Goal: Find specific page/section: Find specific page/section

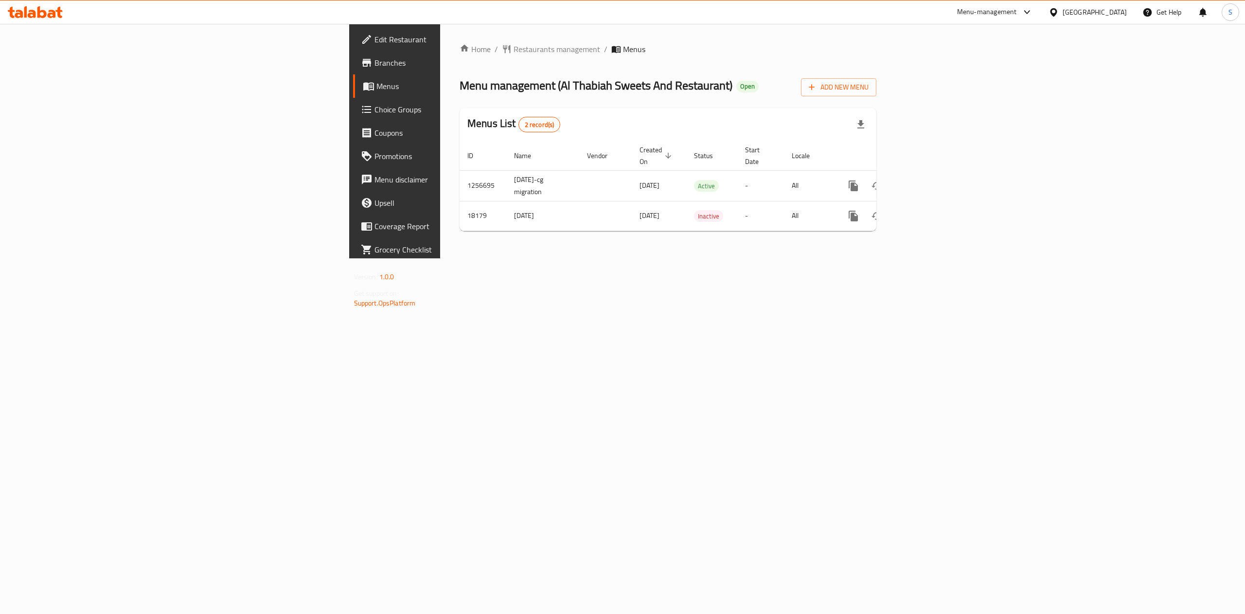
click at [374, 68] on span "Branches" at bounding box center [461, 63] width 175 height 12
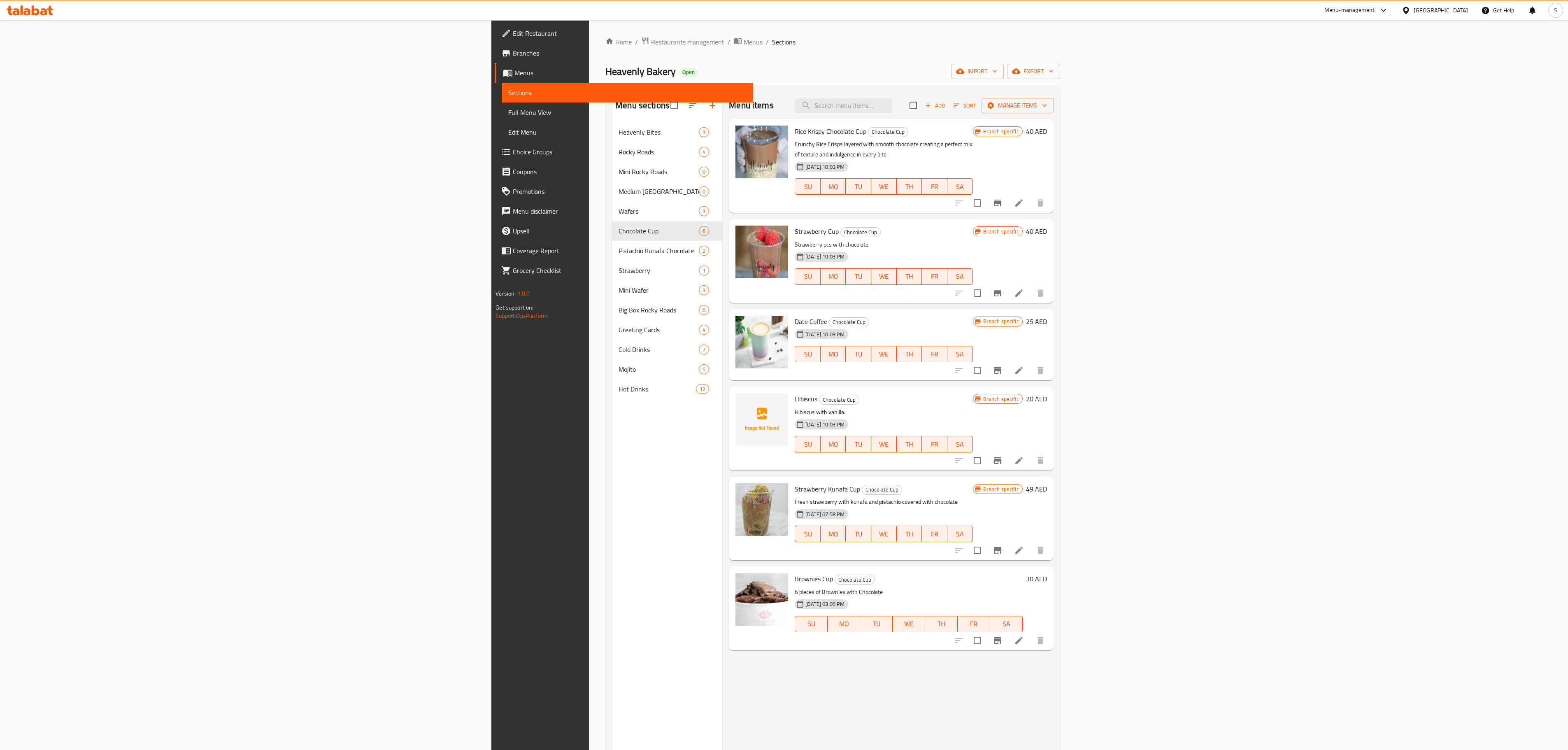
click at [589, 36] on div "Home / Restaurants management / Menus / Sections Heavenly Bakery Open import ex…" at bounding box center [833, 443] width 488 height 845
click at [651, 41] on span "Restaurants management" at bounding box center [687, 42] width 74 height 10
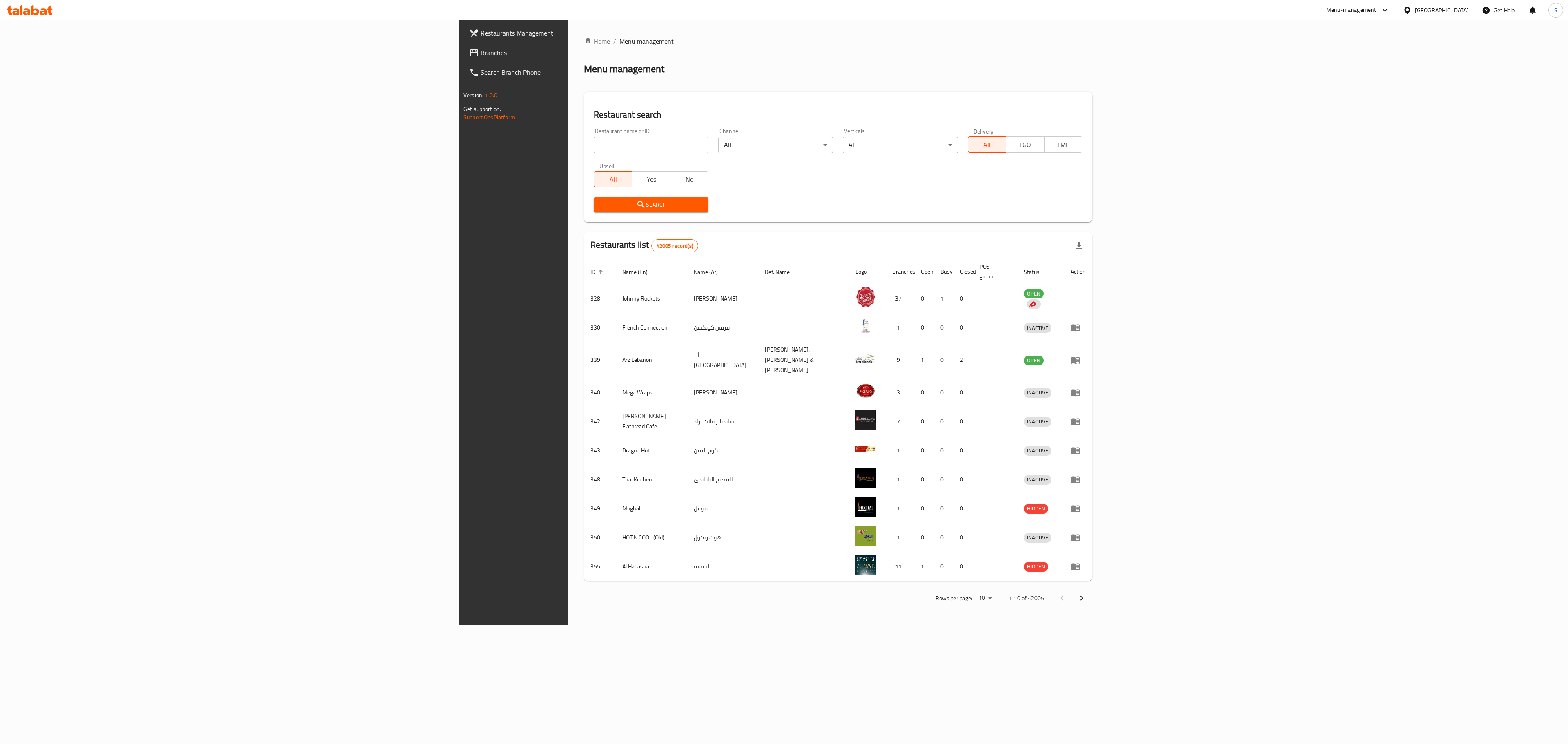
click at [594, 153] on input "search" at bounding box center [651, 144] width 115 height 16
paste input "Flamingo Cookies Sweets and Pastry"
click button "Search" at bounding box center [651, 205] width 115 height 15
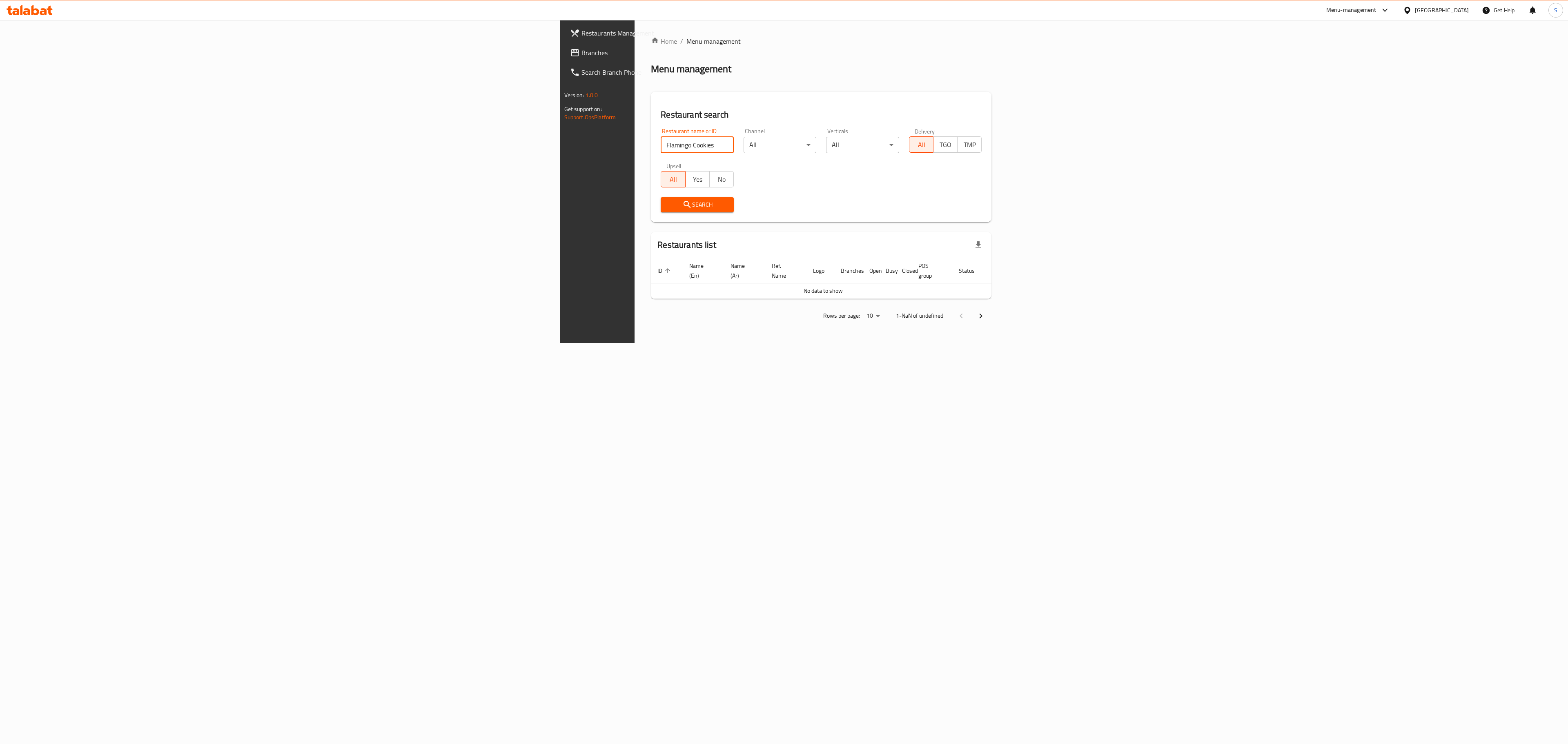
click button "Search" at bounding box center [697, 205] width 73 height 15
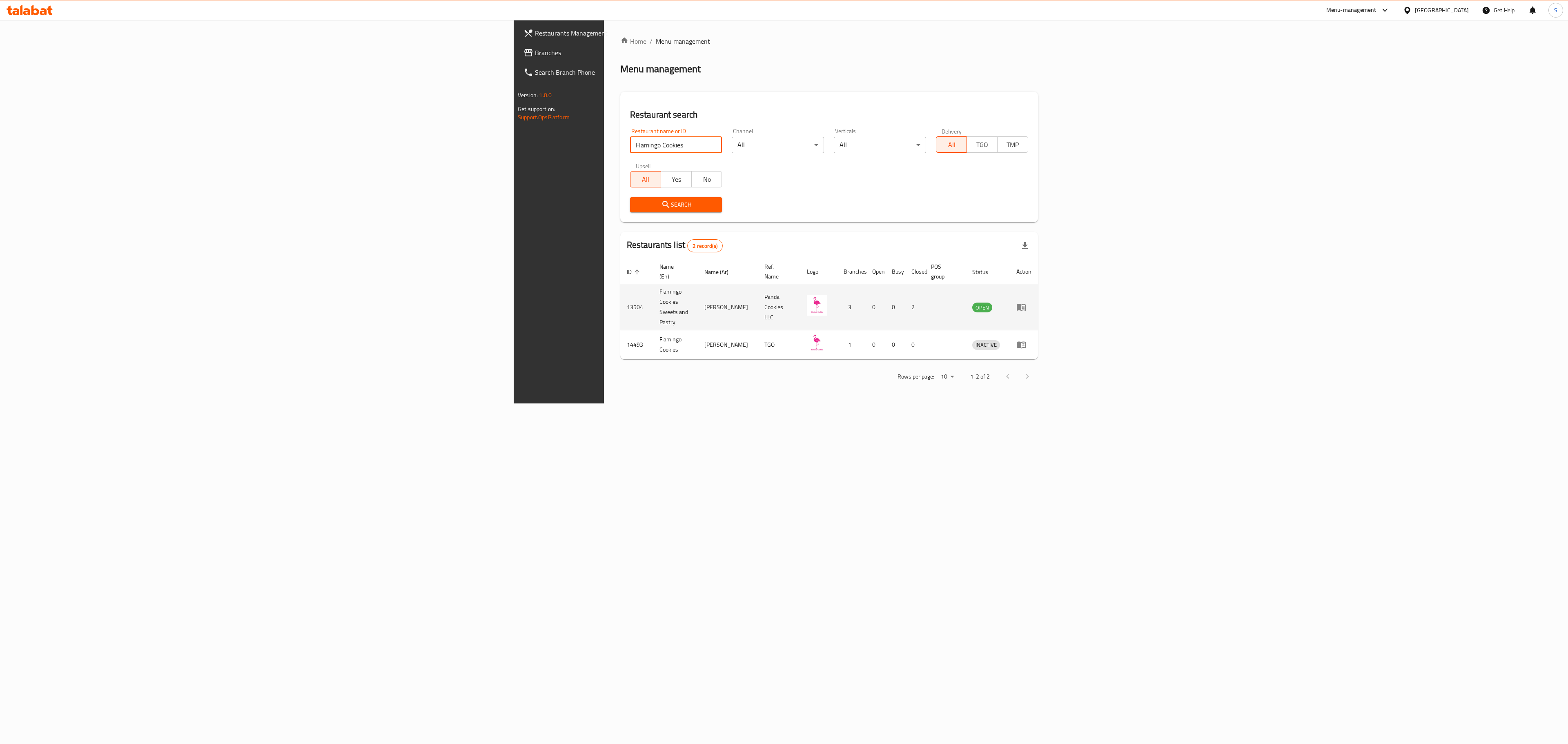
click at [653, 286] on td "Flamingo Cookies Sweets and Pastry" at bounding box center [675, 307] width 45 height 46
click at [620, 292] on td "13504" at bounding box center [636, 307] width 33 height 46
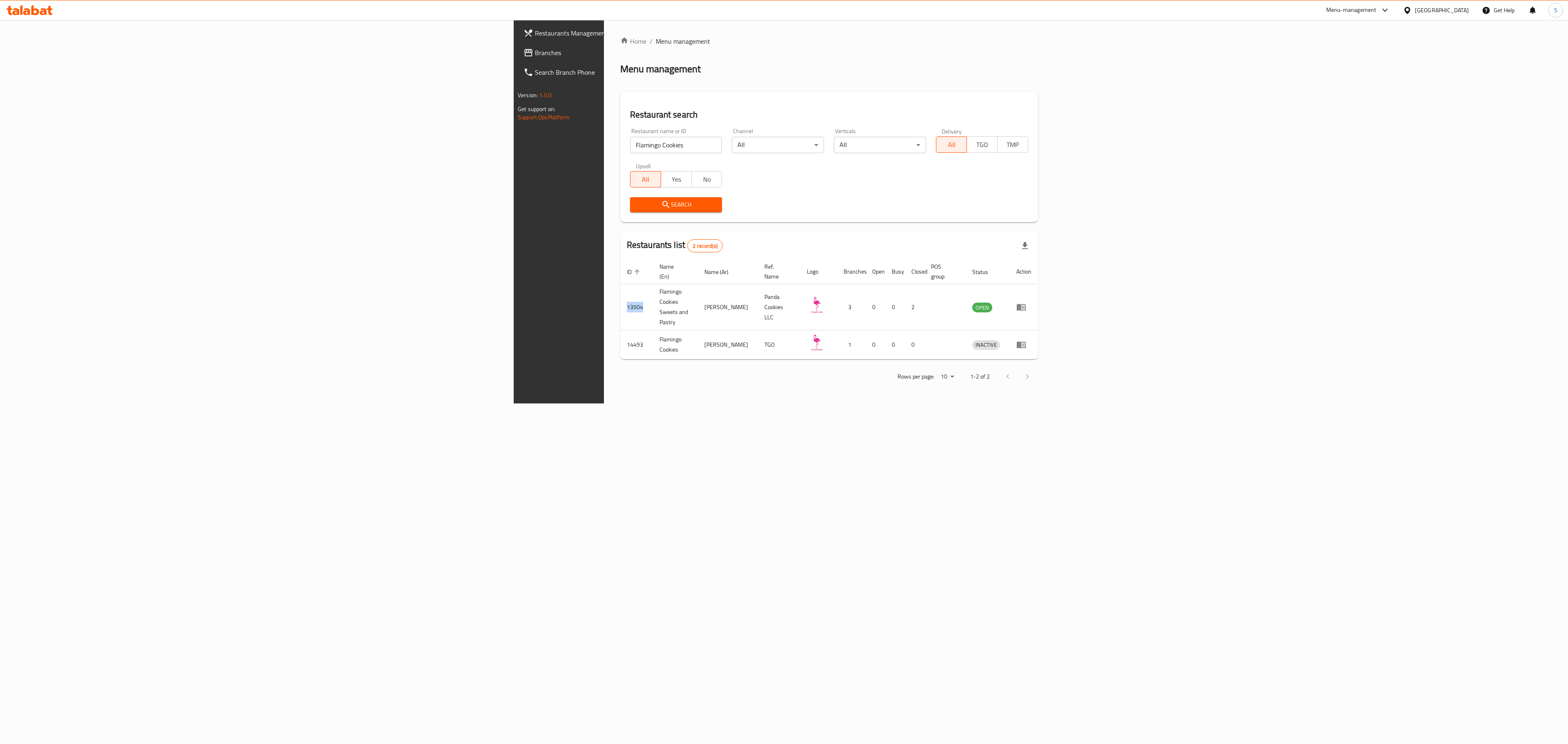
copy td "13504"
click at [630, 139] on input "Flamingo Cookies" at bounding box center [676, 144] width 92 height 16
paste input "Milestones Coffee"
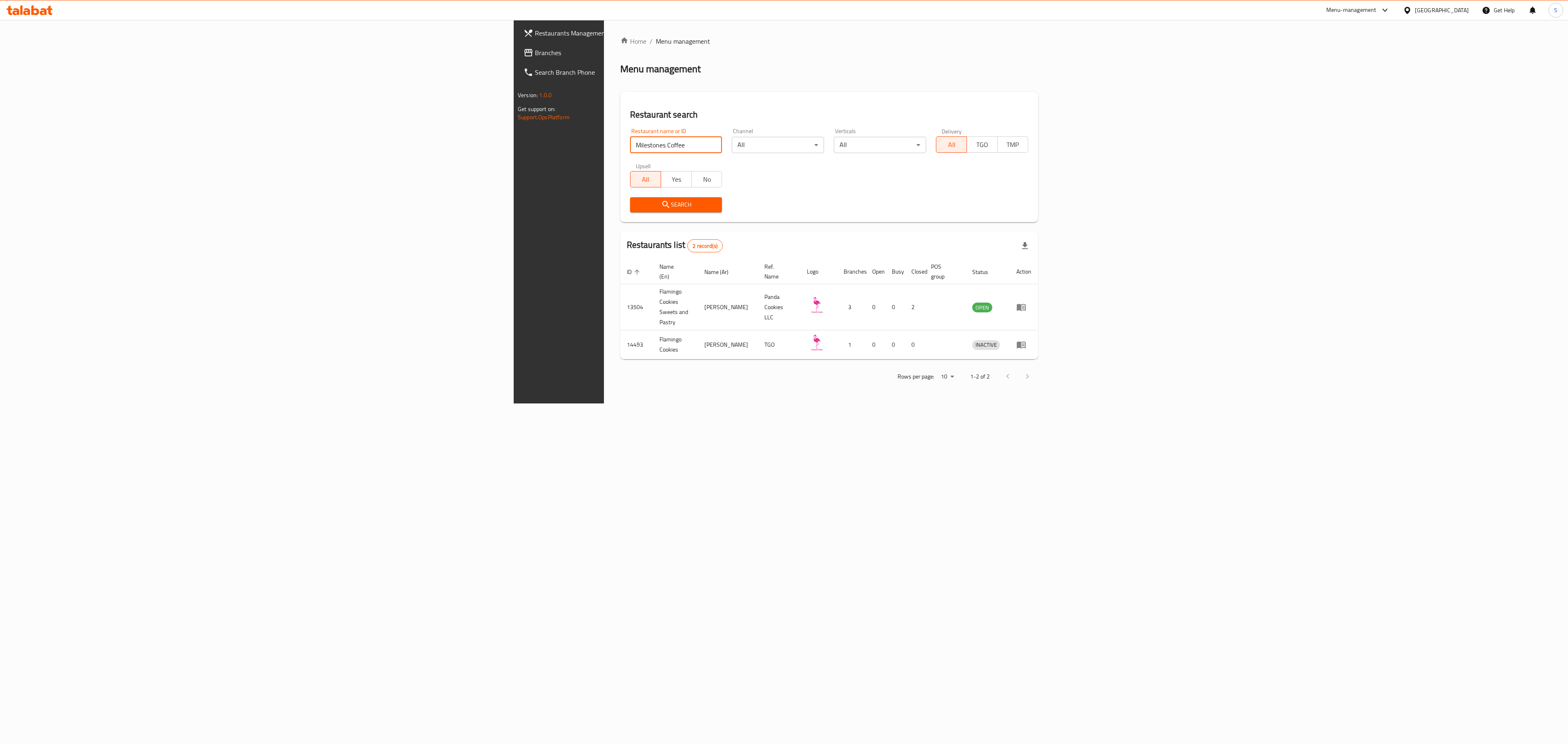
click button "Search" at bounding box center [676, 205] width 92 height 15
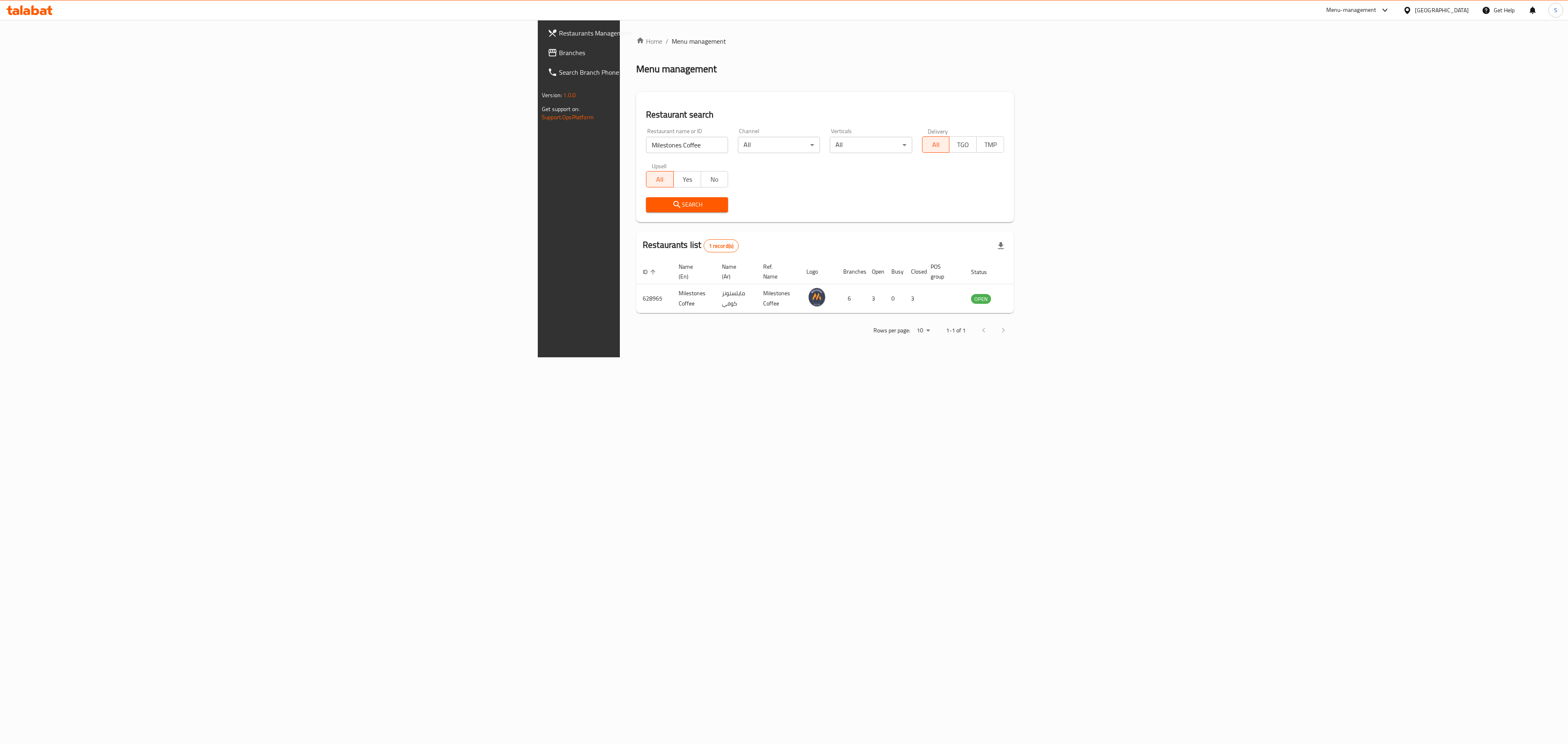
click at [620, 287] on div "Home / Menu management Menu management Restaurant search Restaurant name or ID …" at bounding box center [825, 189] width 411 height 338
click at [620, 291] on div "Home / Menu management Menu management Restaurant search Restaurant name or ID …" at bounding box center [825, 189] width 411 height 338
click at [636, 291] on td "628965" at bounding box center [653, 298] width 36 height 29
click at [646, 137] on input "Milestones Coffee" at bounding box center [687, 144] width 82 height 16
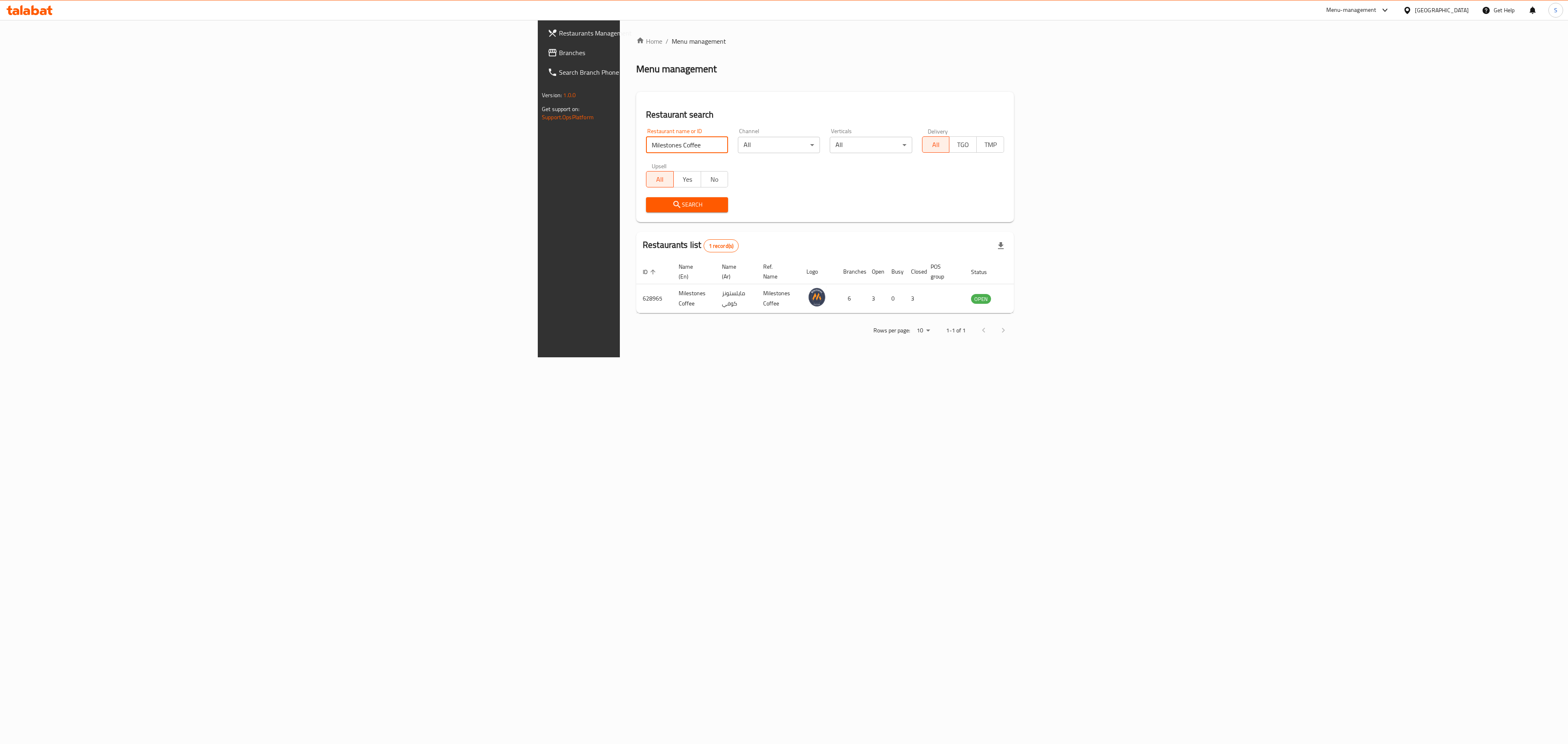
click at [646, 137] on input "Milestones Coffee" at bounding box center [687, 144] width 82 height 16
paste input "Cento Gelato"
click button "Search" at bounding box center [687, 205] width 82 height 15
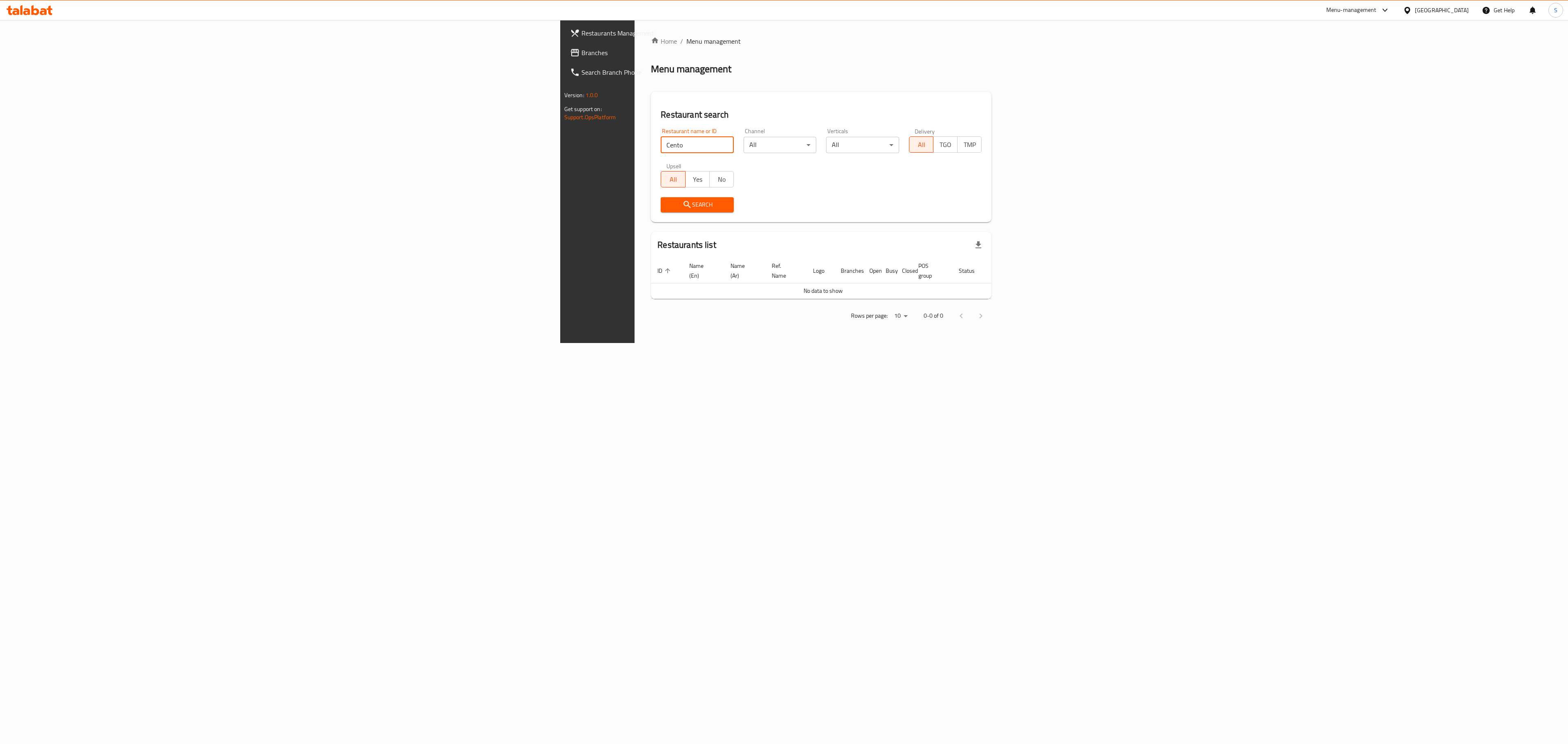
click button "Search" at bounding box center [697, 205] width 73 height 15
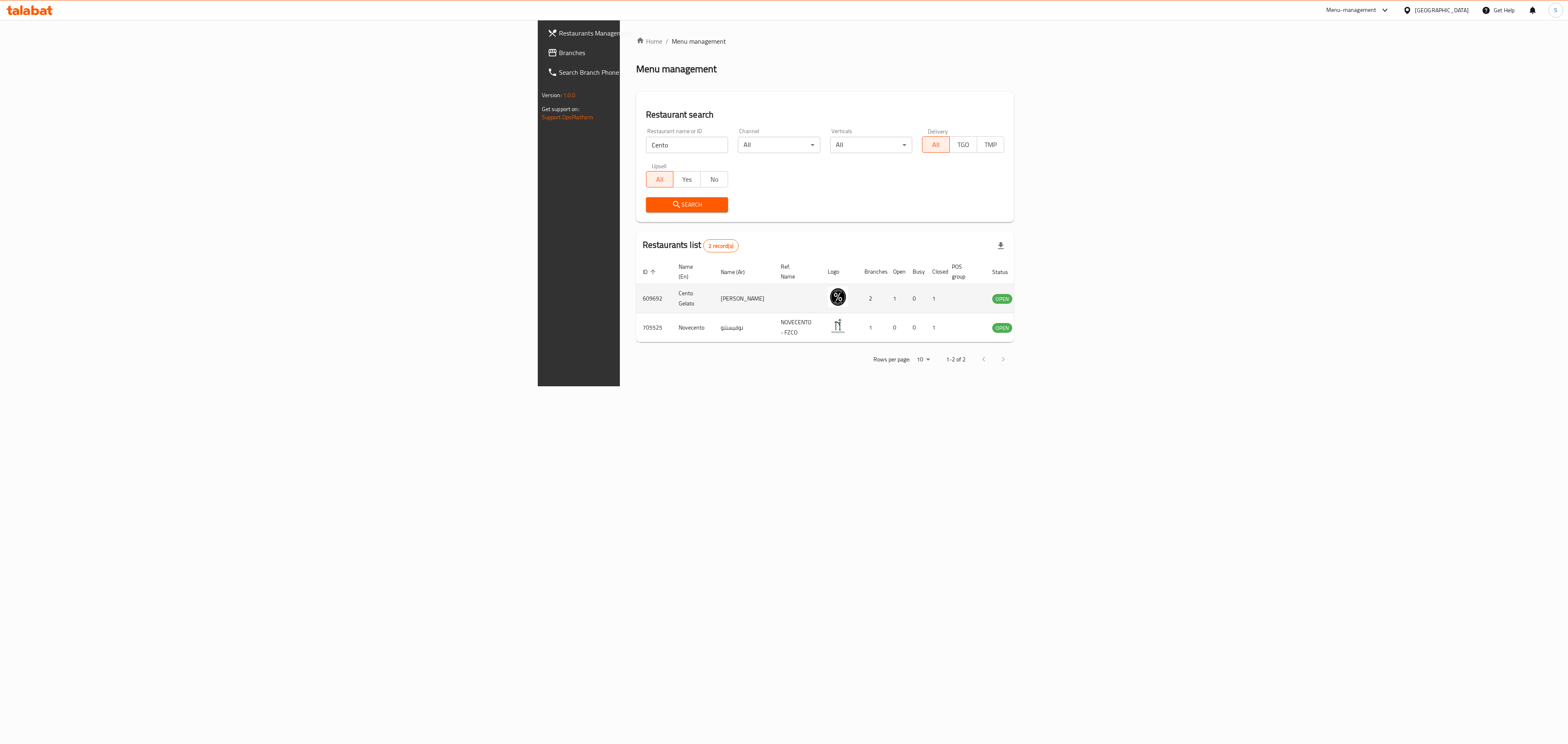
click at [636, 285] on td "609692" at bounding box center [653, 298] width 36 height 29
copy td "609692"
click at [646, 147] on input "Cento" at bounding box center [687, 144] width 82 height 16
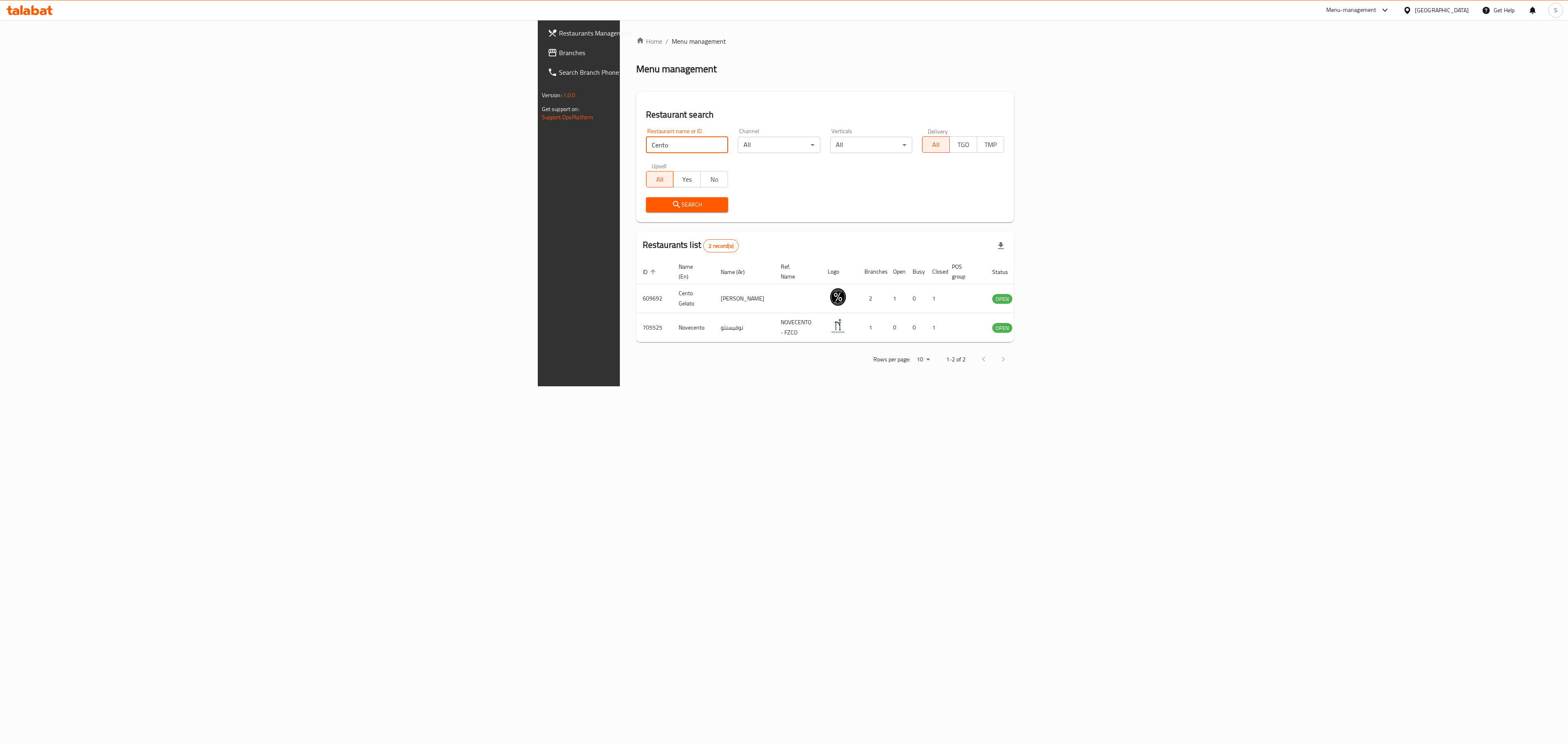
paste input "[GEOGRAPHIC_DATA]"
click button "Search" at bounding box center [687, 205] width 82 height 15
click at [637, 290] on td "624765" at bounding box center [654, 298] width 36 height 29
copy td "624765"
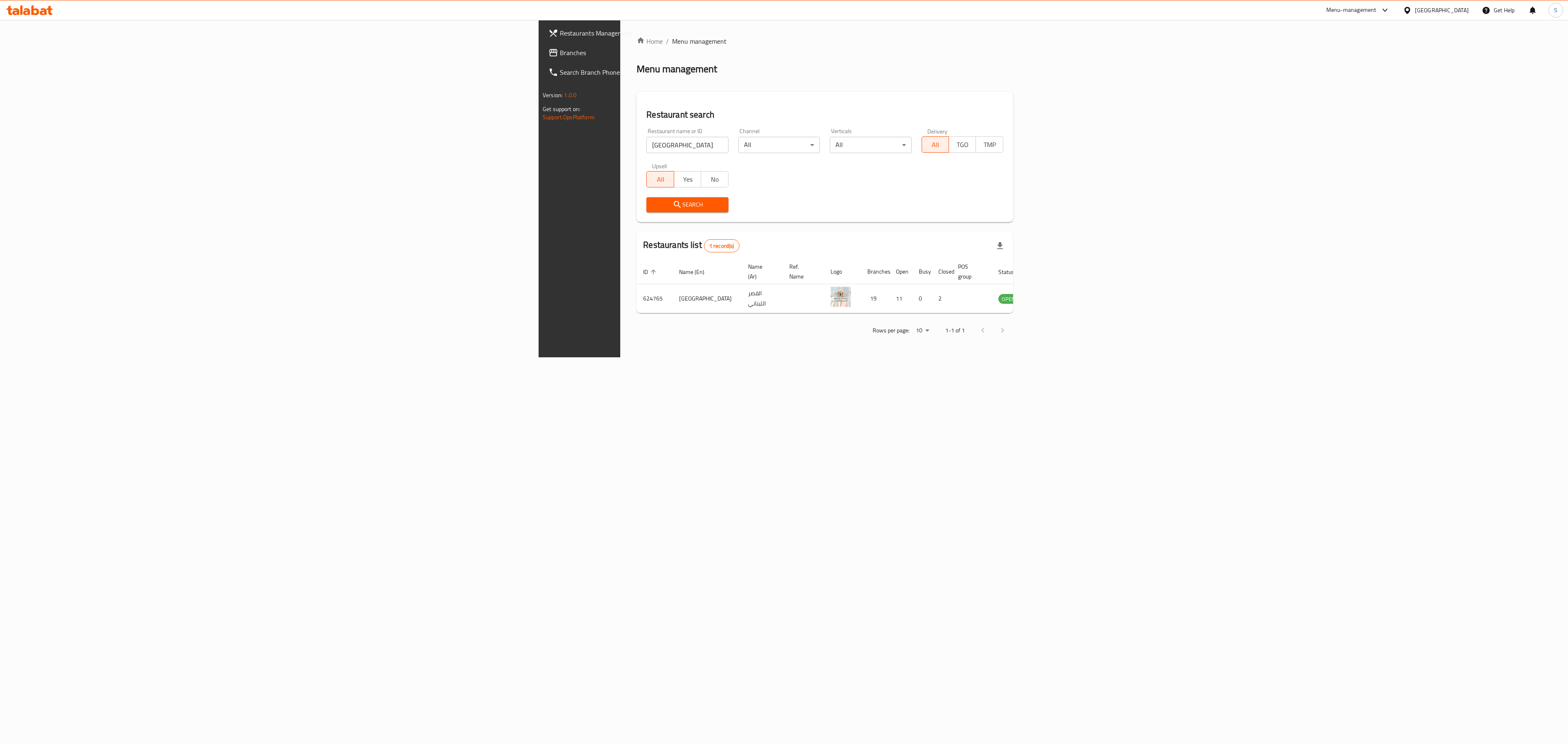
click at [647, 134] on div "Restaurant name or ID Lebanese Palace Restaurant name or ID" at bounding box center [687, 141] width 81 height 25
click at [647, 142] on input "[GEOGRAPHIC_DATA]" at bounding box center [687, 144] width 81 height 16
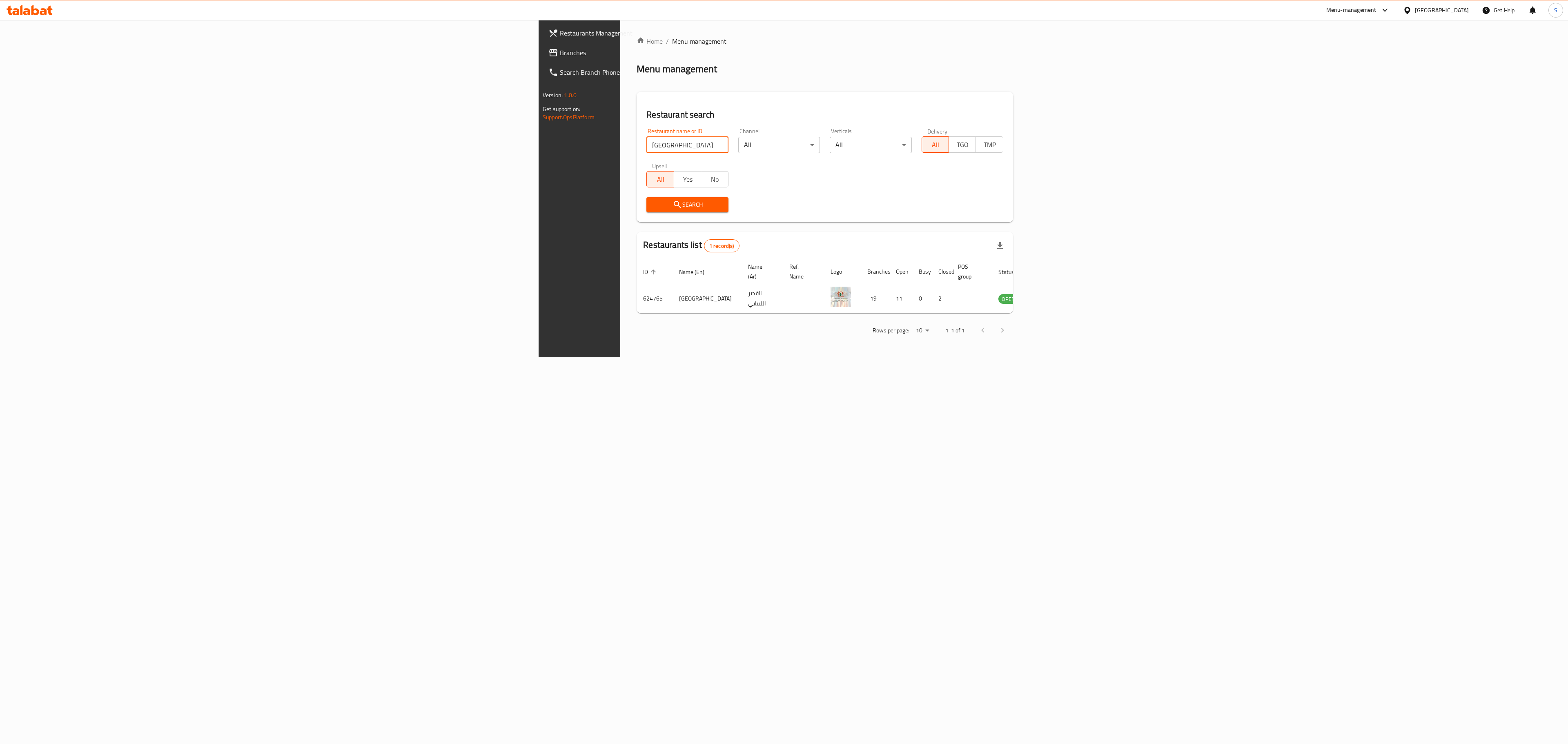
paste input "Hope dates"
click button "Search" at bounding box center [687, 205] width 81 height 15
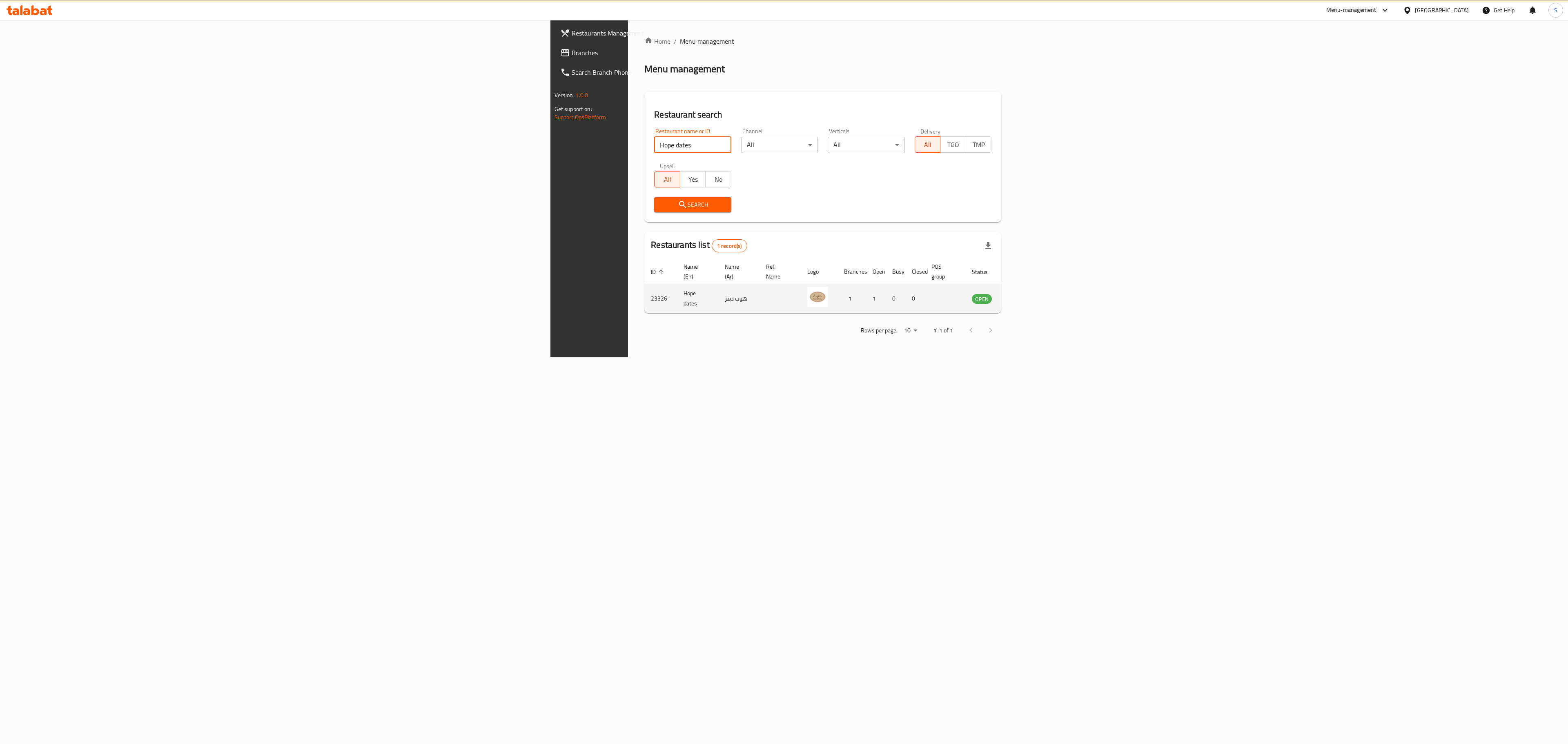
click at [644, 287] on td "23326" at bounding box center [660, 298] width 33 height 29
copy td "23326"
click at [654, 140] on input "Hope dates" at bounding box center [693, 144] width 77 height 16
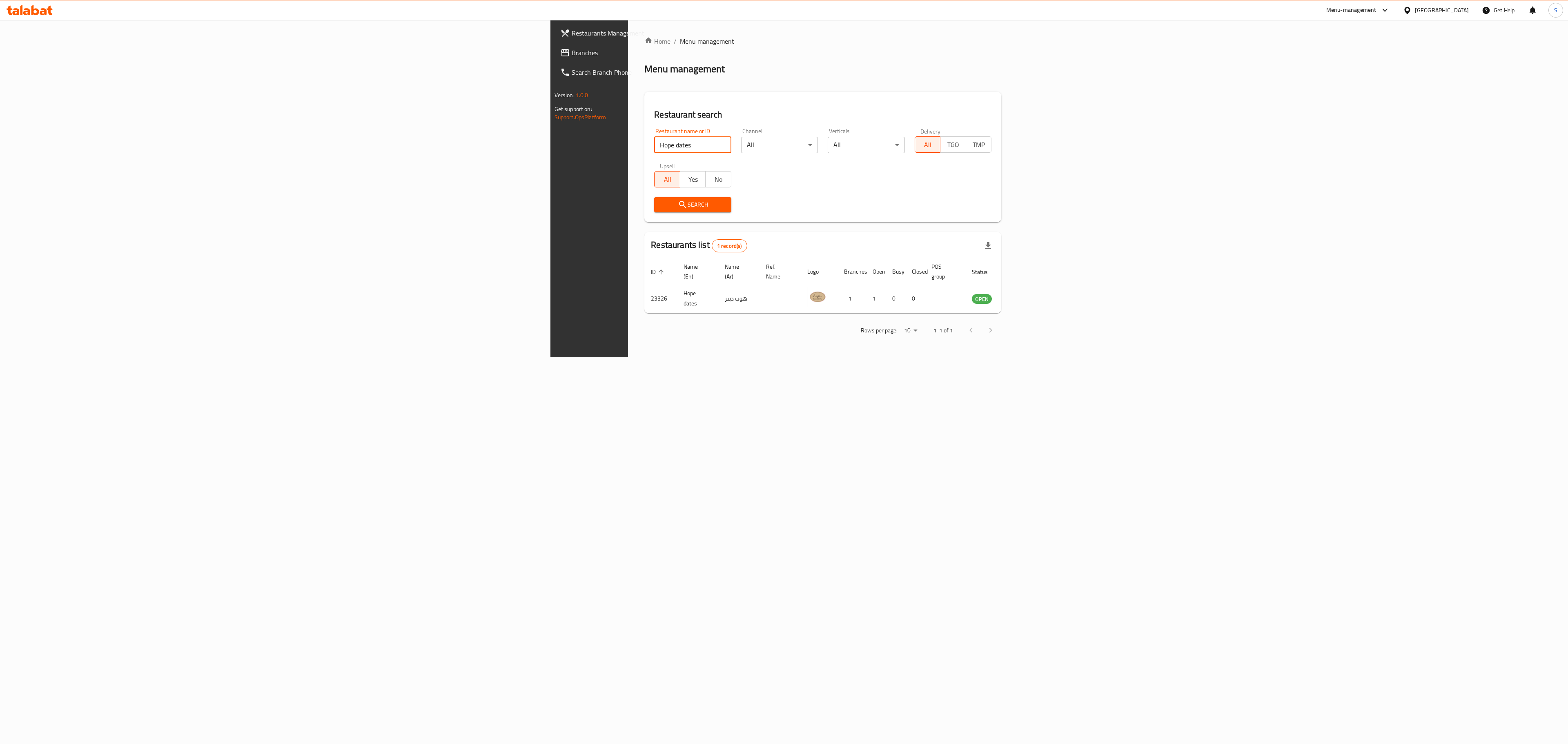
click at [654, 140] on input "Hope dates" at bounding box center [693, 144] width 77 height 16
paste input "[PERSON_NAME]"
click button "Search" at bounding box center [693, 205] width 77 height 15
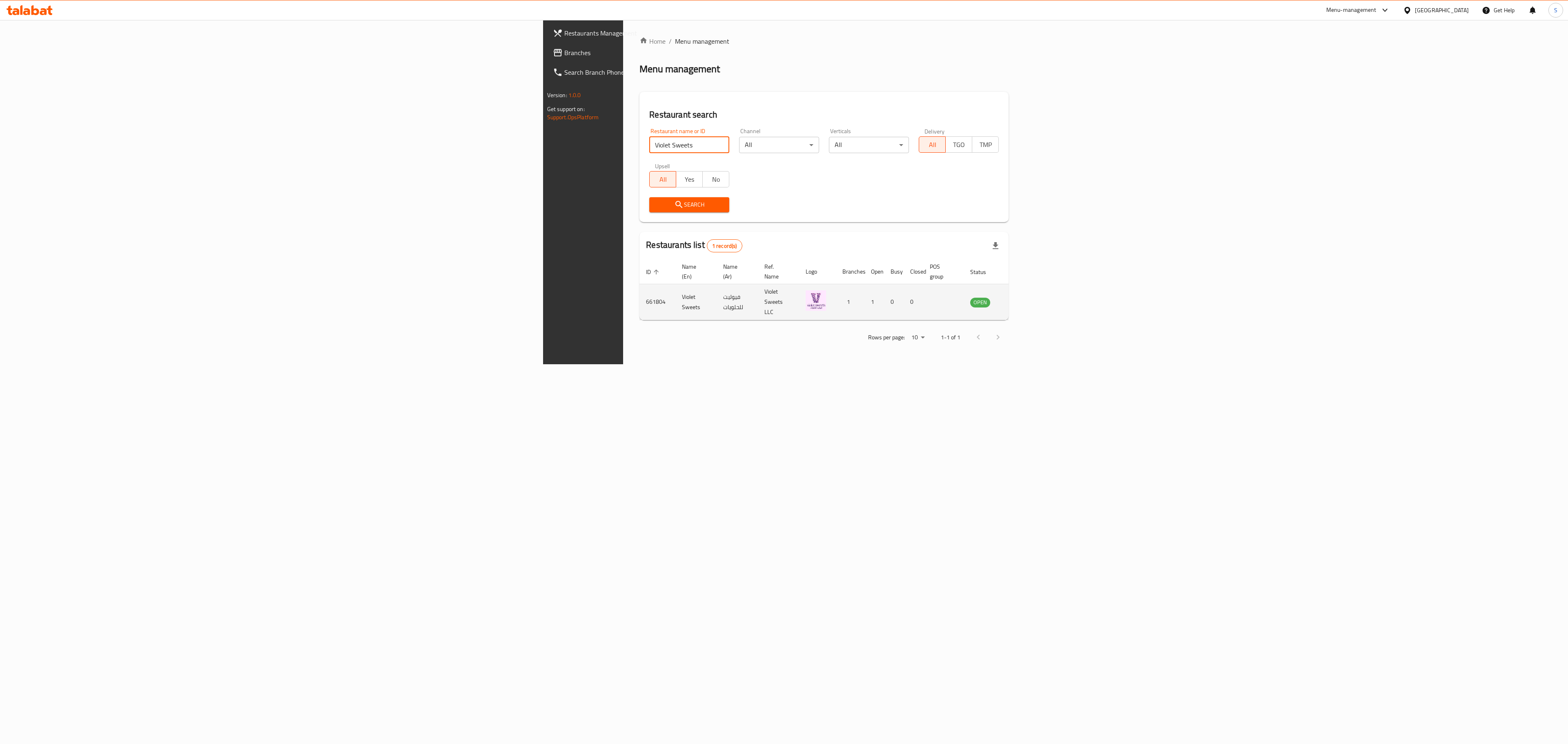
click at [639, 284] on td "661804" at bounding box center [657, 301] width 36 height 36
copy td "661804"
click at [644, 155] on div "Restaurant name or ID Violet Sweets Restaurant name or ID" at bounding box center [689, 140] width 90 height 34
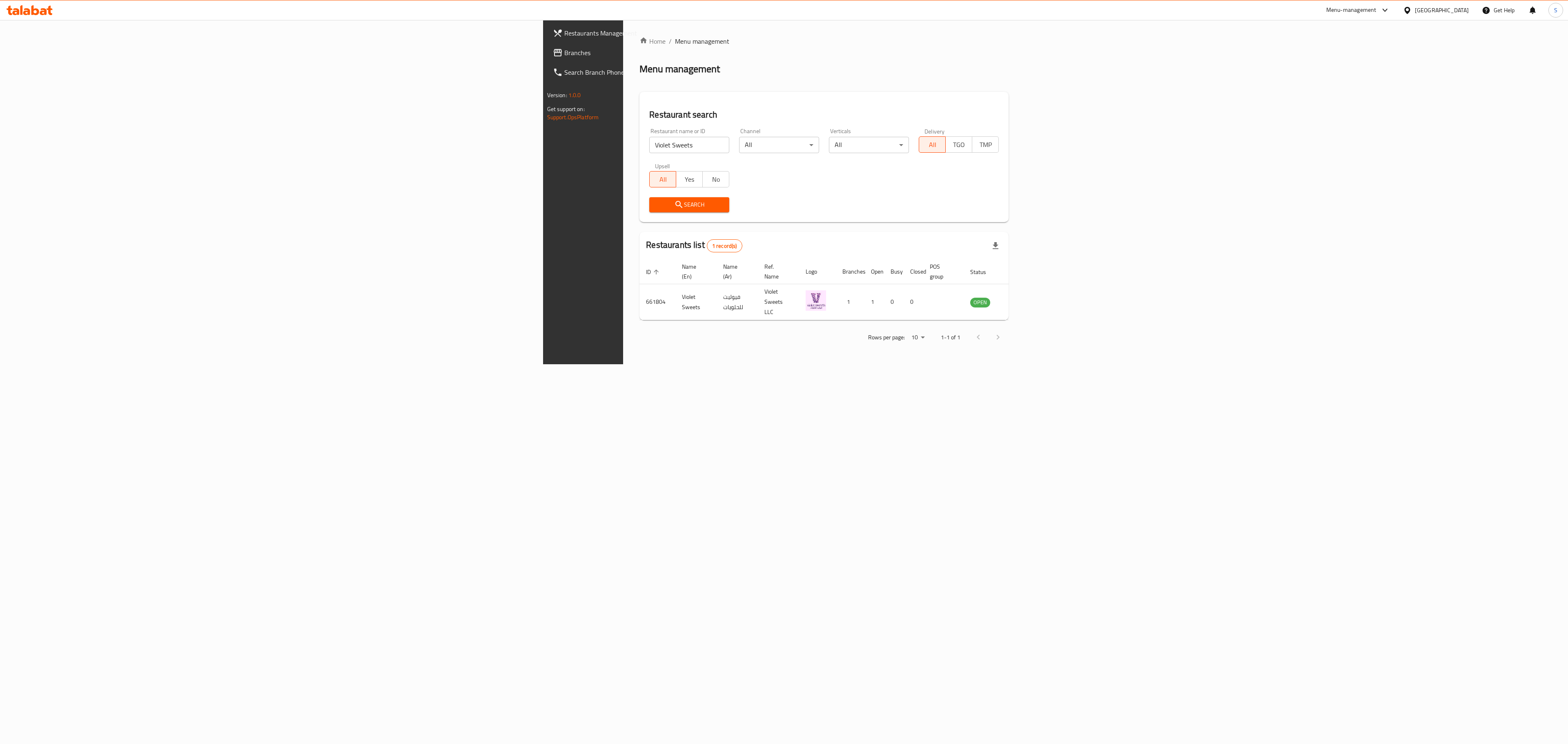
click at [649, 141] on input "Violet Sweets" at bounding box center [689, 144] width 80 height 16
paste input "Afamia Al Sham Sweets & Roastery"
click button "Search" at bounding box center [689, 205] width 80 height 15
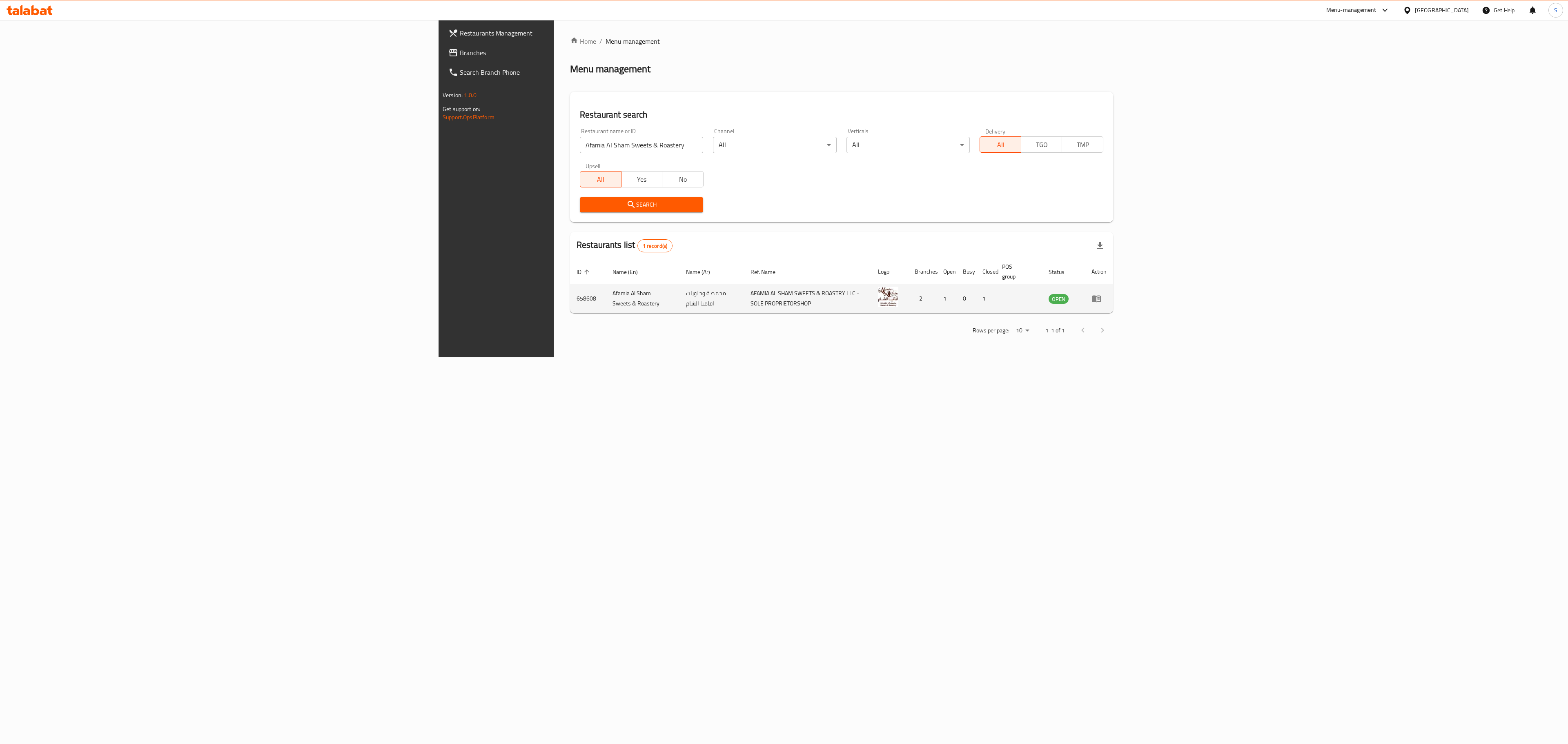
click at [570, 290] on td "658608" at bounding box center [588, 298] width 36 height 29
drag, startPoint x: 288, startPoint y: 290, endPoint x: 294, endPoint y: 286, distance: 7.2
click at [570, 286] on td "658608" at bounding box center [588, 298] width 36 height 29
copy td "658608"
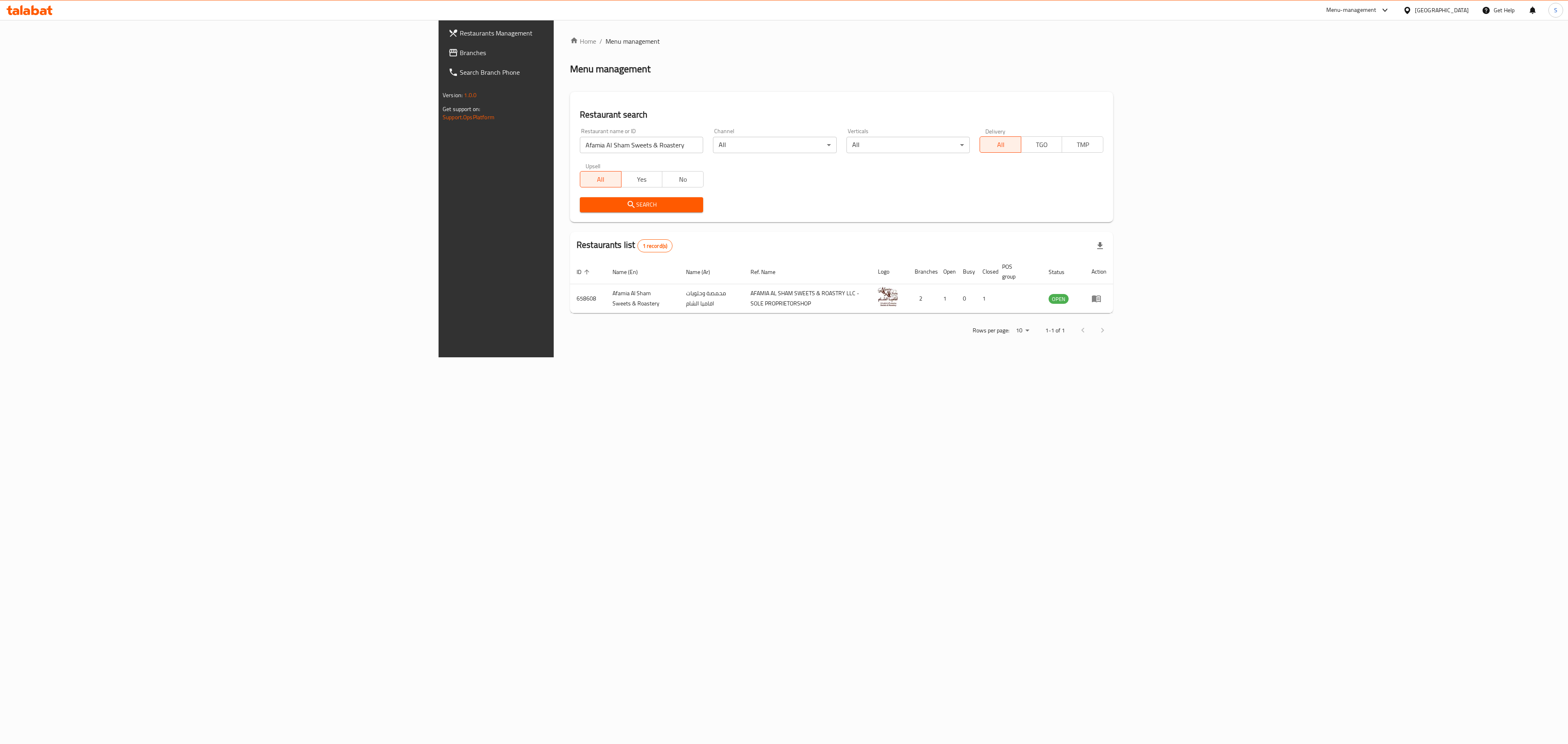
click at [579, 141] on input "Afamia Al Sham Sweets & Roastery" at bounding box center [641, 144] width 123 height 16
paste input "Barada Bak"
click button "Search" at bounding box center [641, 205] width 123 height 15
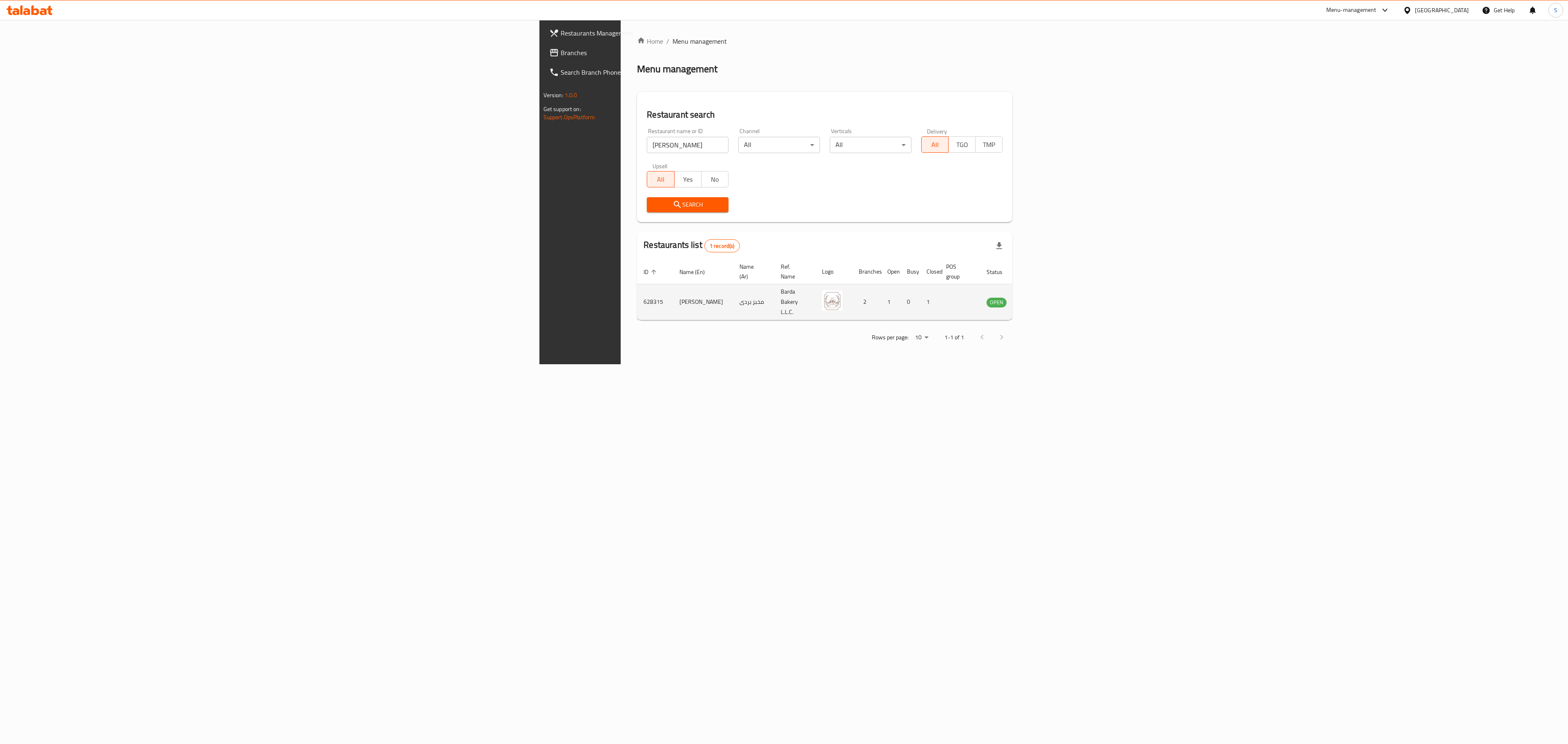
click at [637, 284] on td "628315" at bounding box center [654, 301] width 36 height 36
click at [637, 291] on td "628315" at bounding box center [654, 301] width 36 height 36
click at [637, 290] on td "628315" at bounding box center [654, 301] width 36 height 36
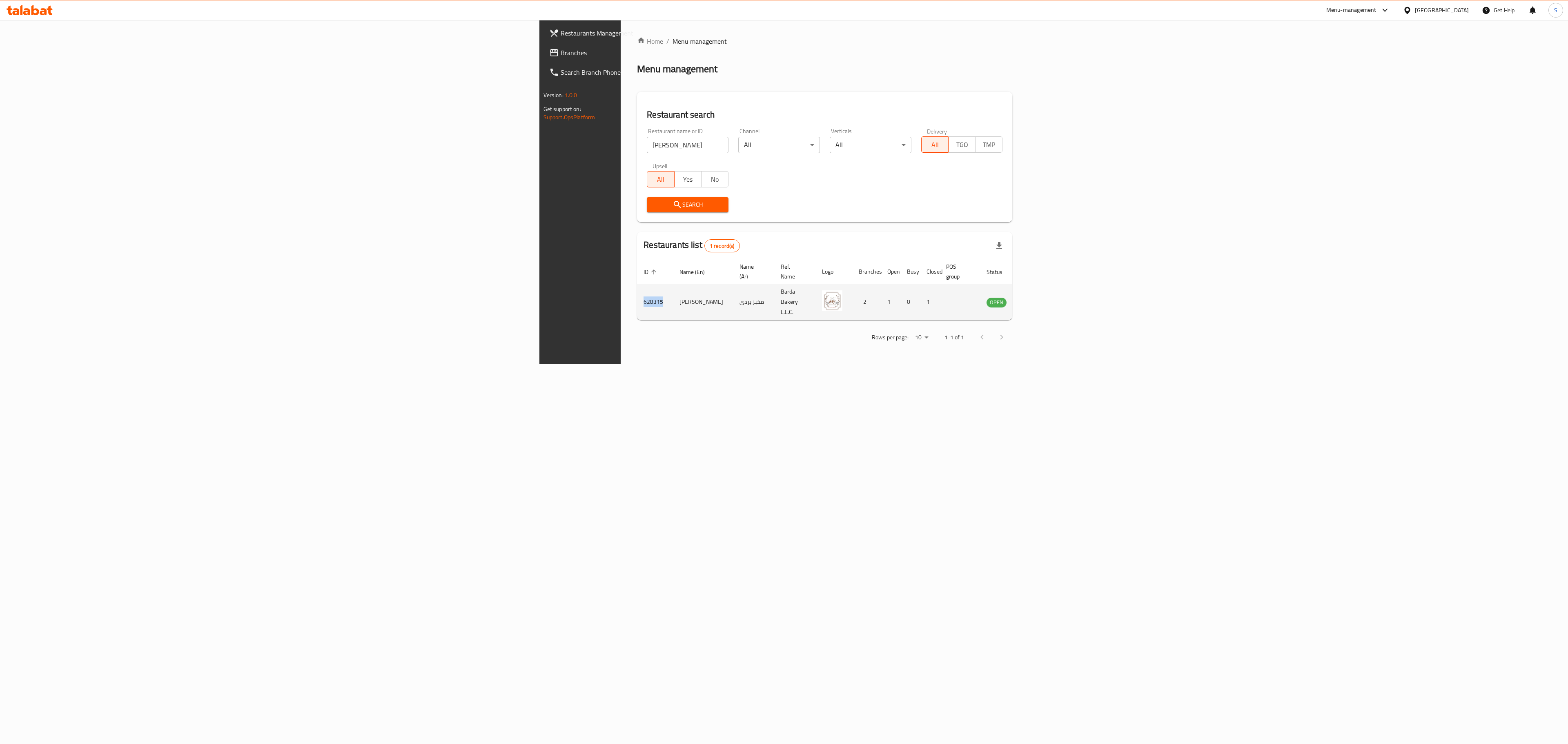
click at [637, 290] on td "628315" at bounding box center [654, 301] width 36 height 36
copy td "628315"
click at [647, 153] on input "[PERSON_NAME]" at bounding box center [687, 144] width 81 height 16
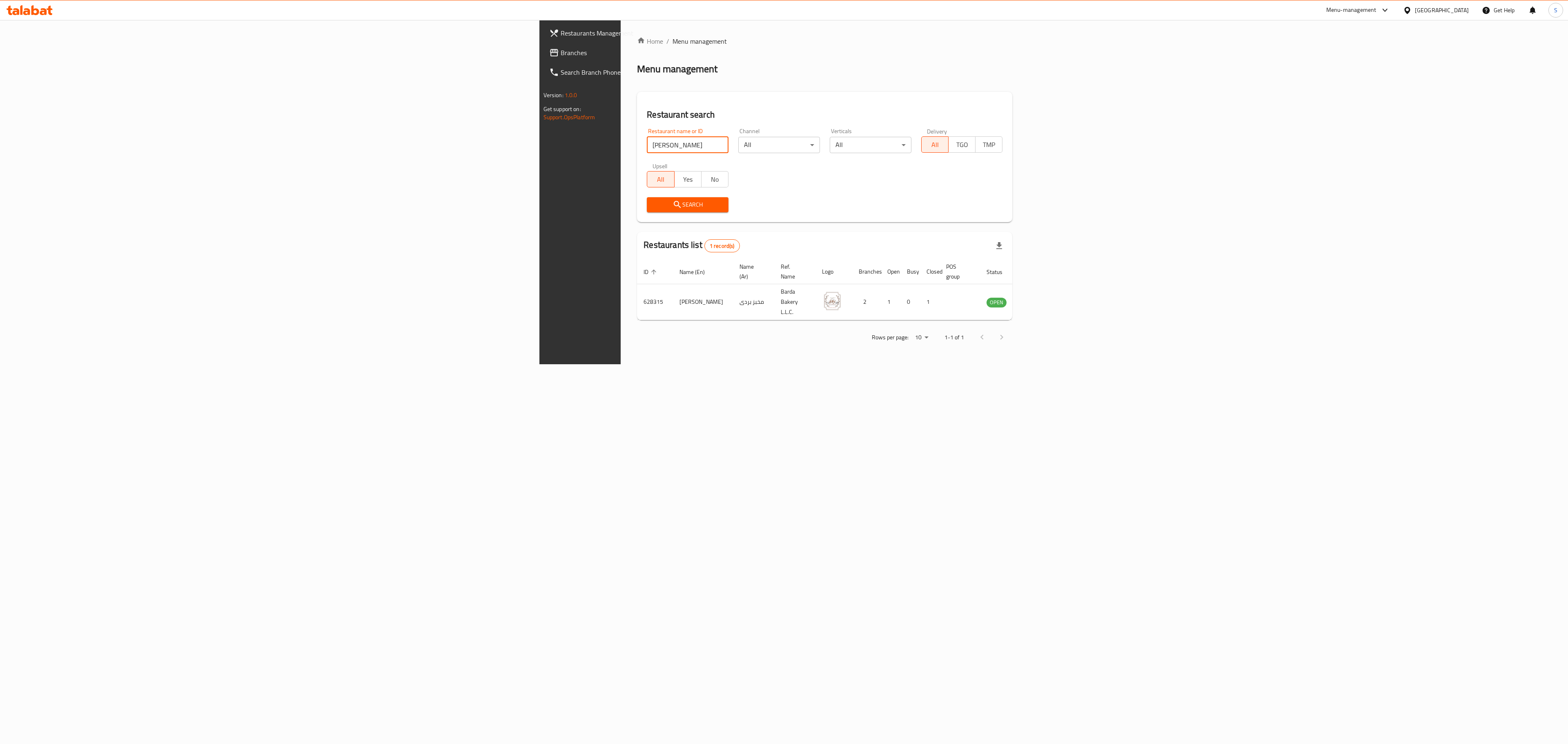
paste input "MR [PERSON_NAME]"
click button "Search" at bounding box center [687, 205] width 81 height 15
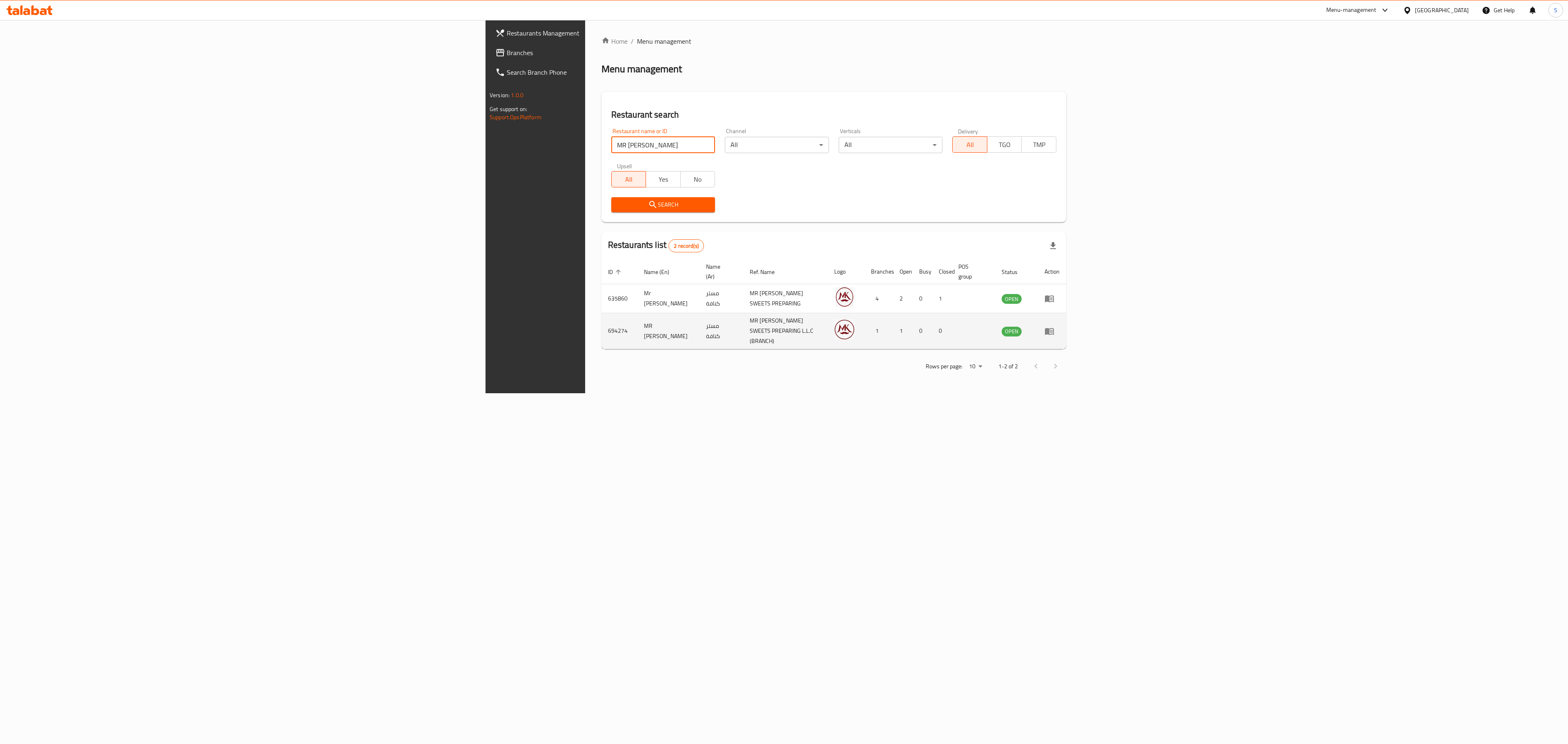
click at [601, 318] on td "694274" at bounding box center [619, 331] width 36 height 36
copy td "694274"
click at [611, 149] on input "MR [PERSON_NAME]" at bounding box center [663, 144] width 104 height 16
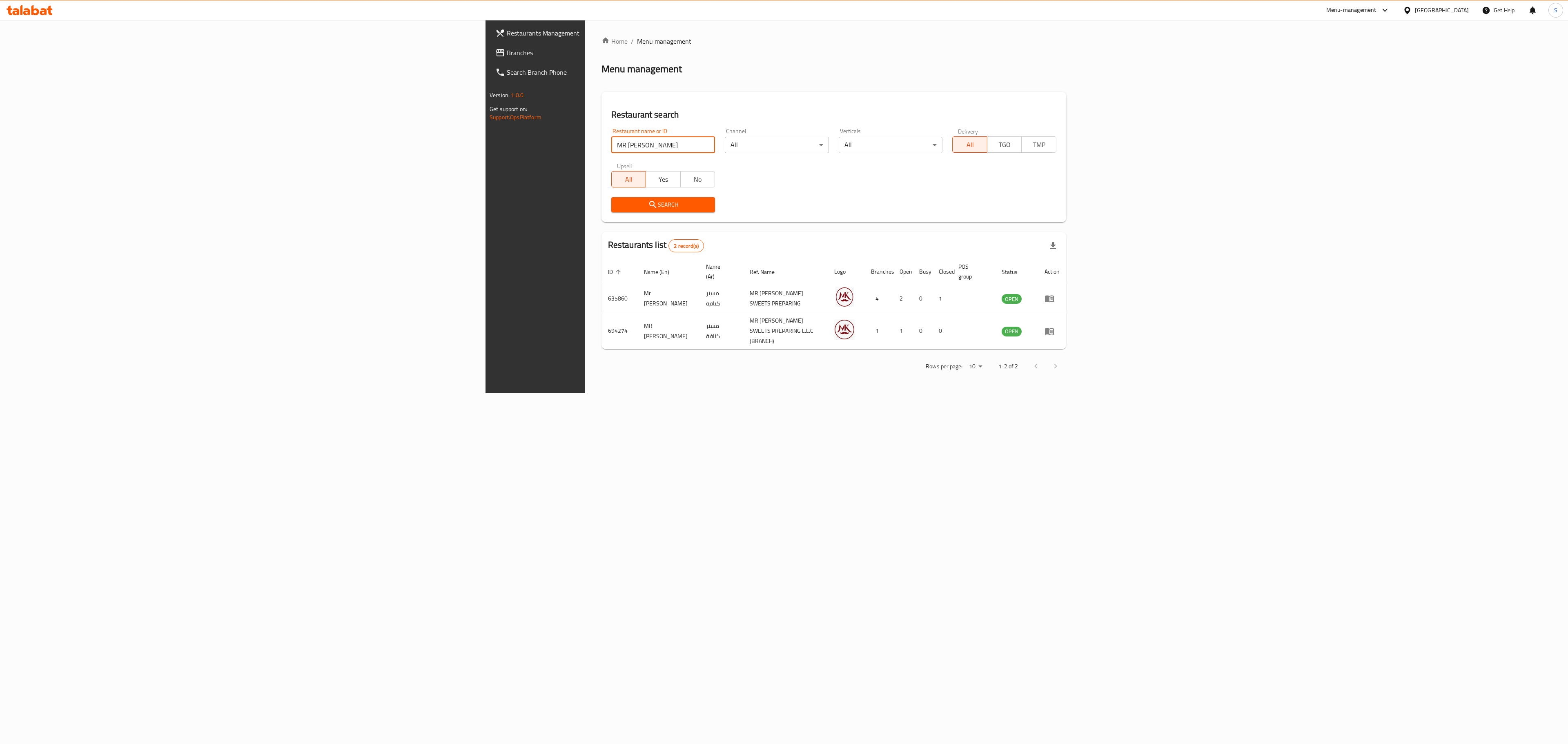
paste input "[PERSON_NAME]"
click at [611, 149] on input "MR [PERSON_NAME]" at bounding box center [663, 144] width 104 height 16
click button "Search" at bounding box center [663, 205] width 104 height 15
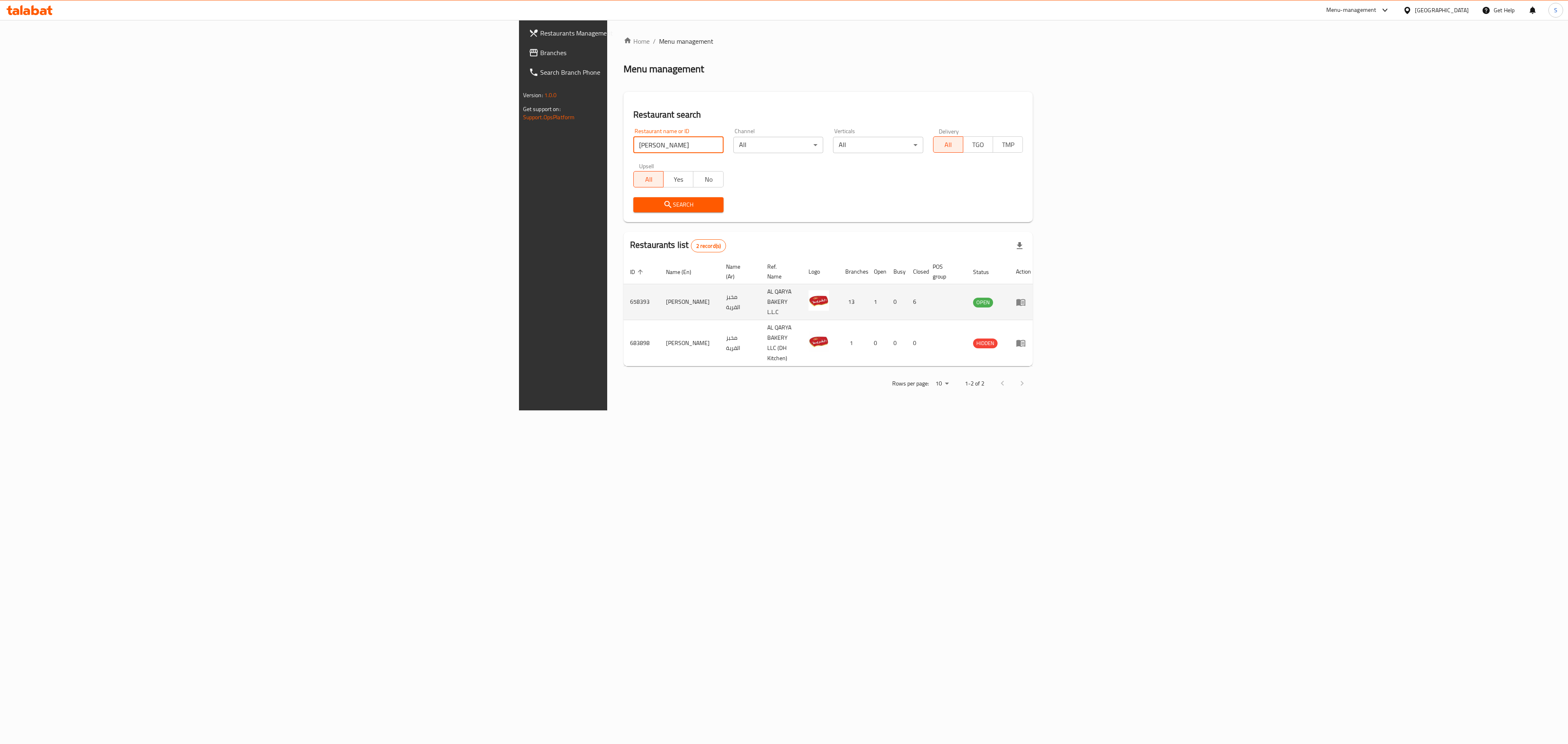
click at [623, 291] on td "658393" at bounding box center [641, 301] width 36 height 36
copy td "658393"
click at [633, 144] on input "[PERSON_NAME]" at bounding box center [678, 144] width 90 height 16
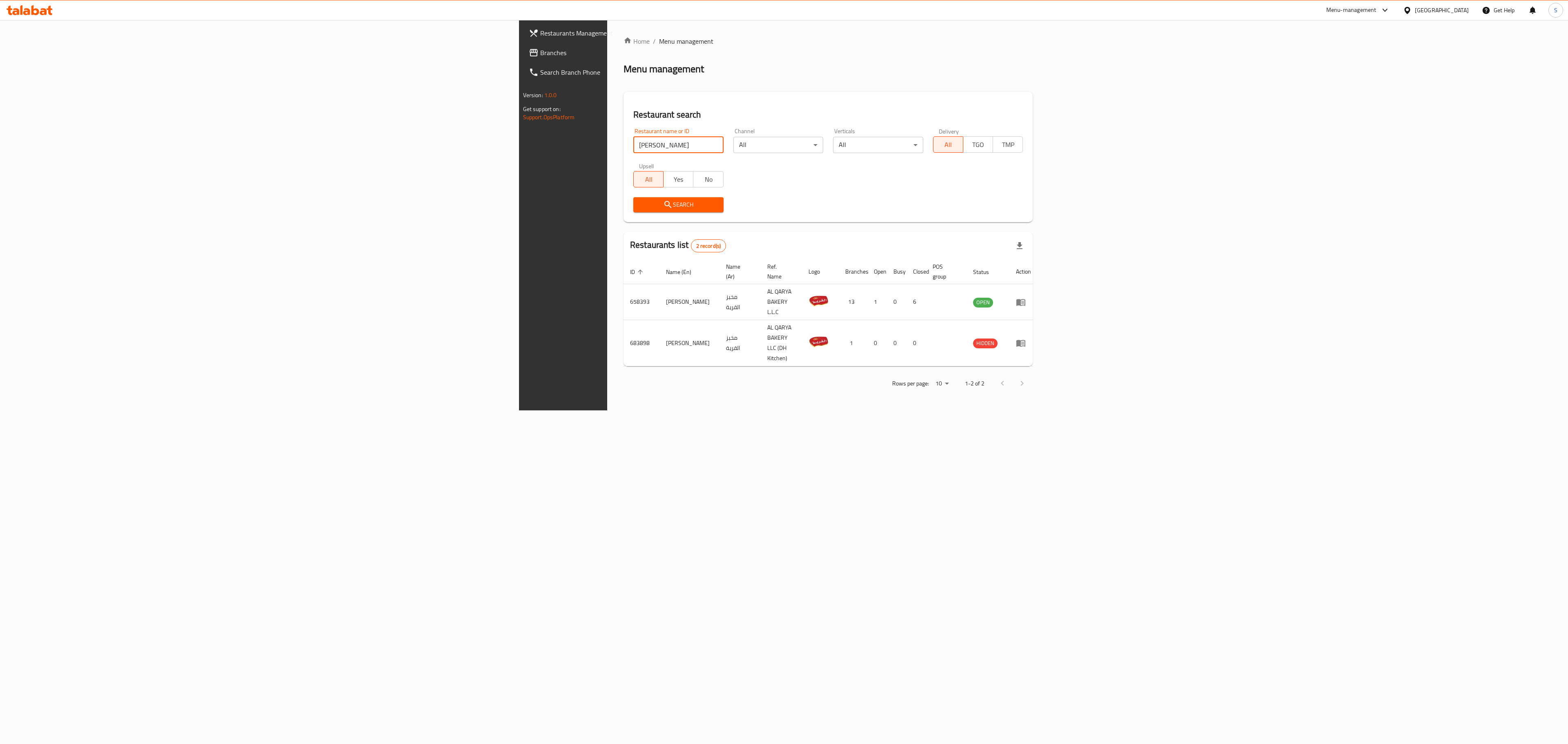
click at [633, 144] on input "[PERSON_NAME]" at bounding box center [678, 144] width 90 height 16
paste input "Mr [PERSON_NAME]"
click button "Search" at bounding box center [678, 205] width 90 height 15
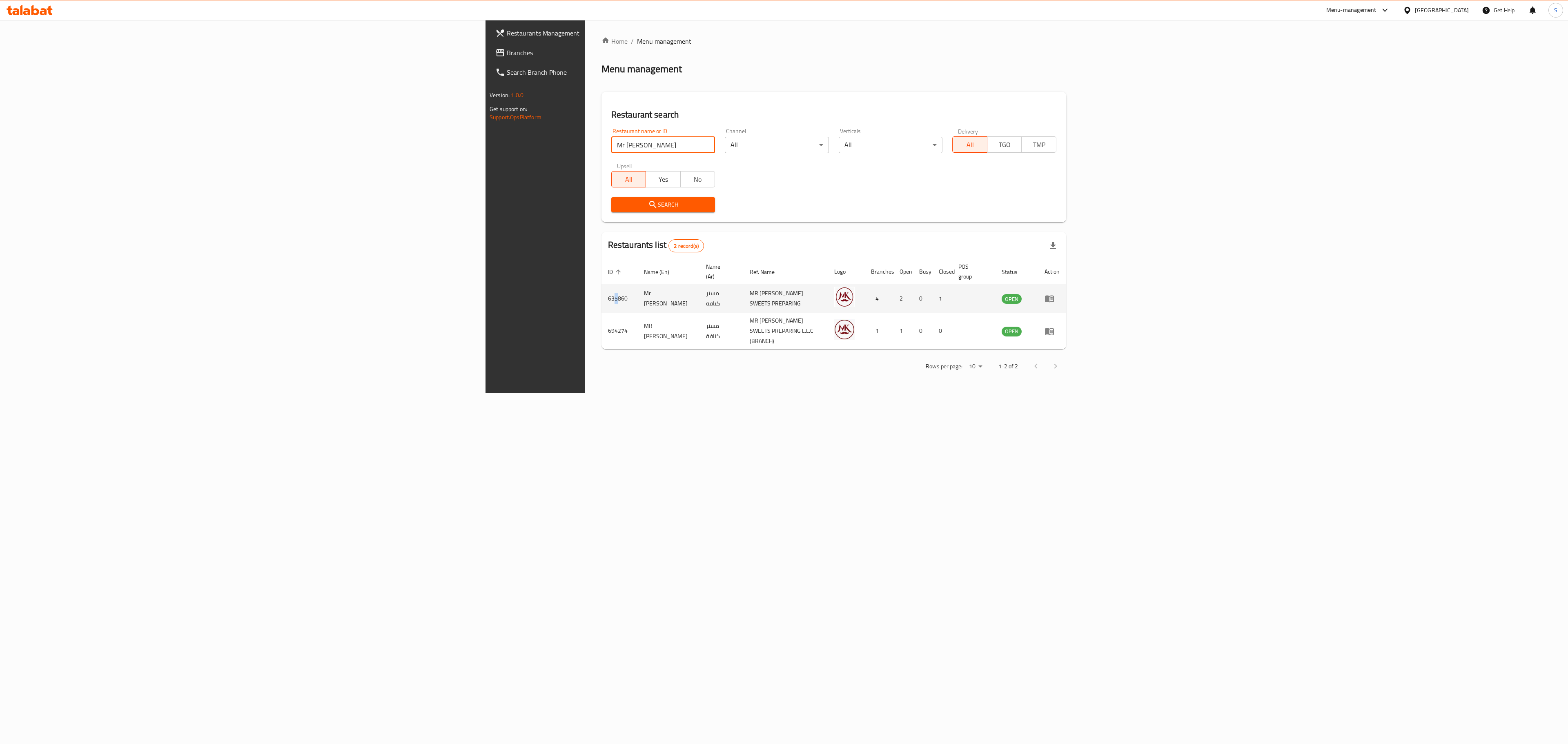
drag, startPoint x: 290, startPoint y: 291, endPoint x: 295, endPoint y: 290, distance: 5.1
click at [601, 290] on td "635860" at bounding box center [619, 298] width 36 height 29
click at [611, 141] on input "Mr [PERSON_NAME]" at bounding box center [663, 144] width 104 height 16
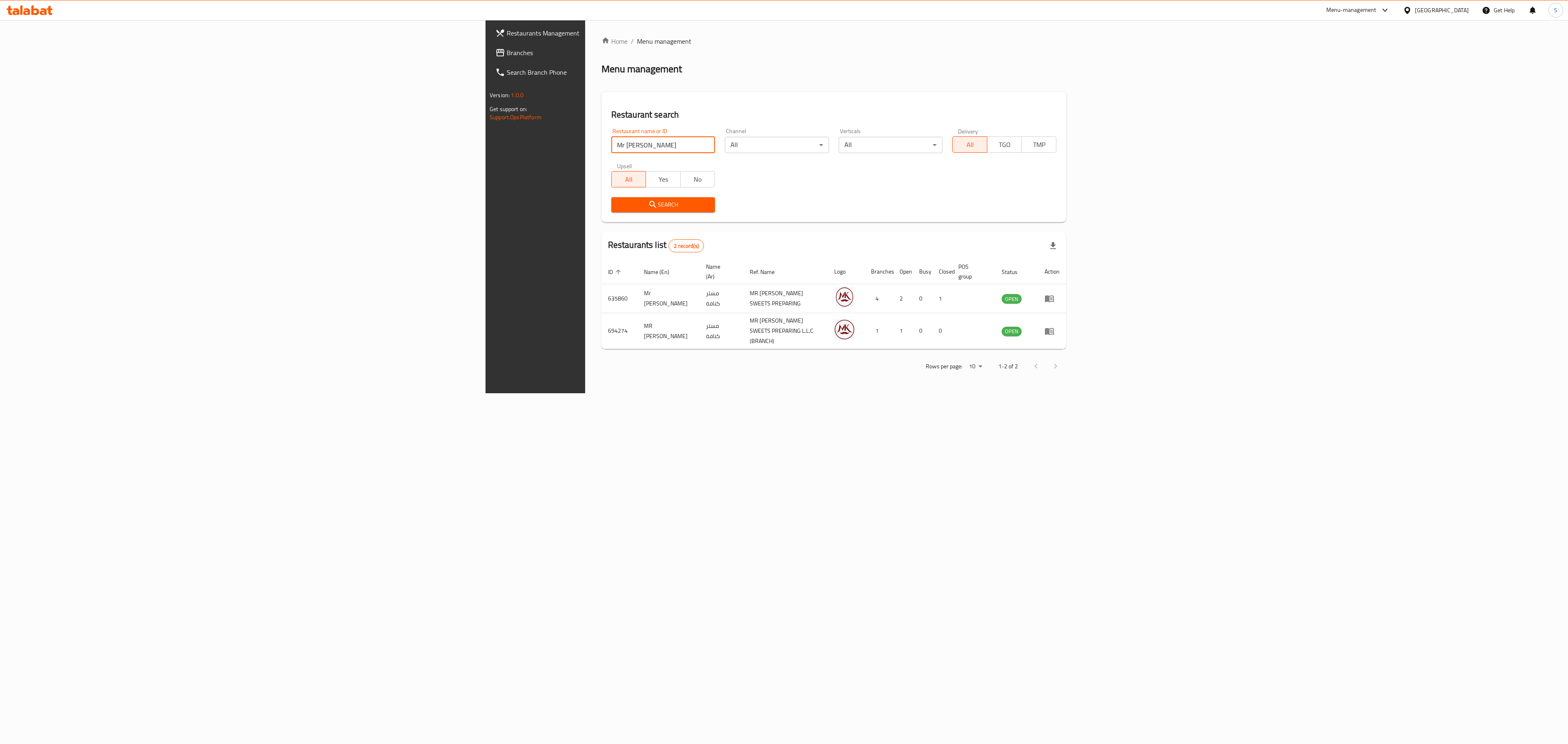
click at [611, 141] on input "Mr [PERSON_NAME]" at bounding box center [663, 144] width 104 height 16
paste input "Roche Sweets"
click button "Search" at bounding box center [663, 205] width 104 height 15
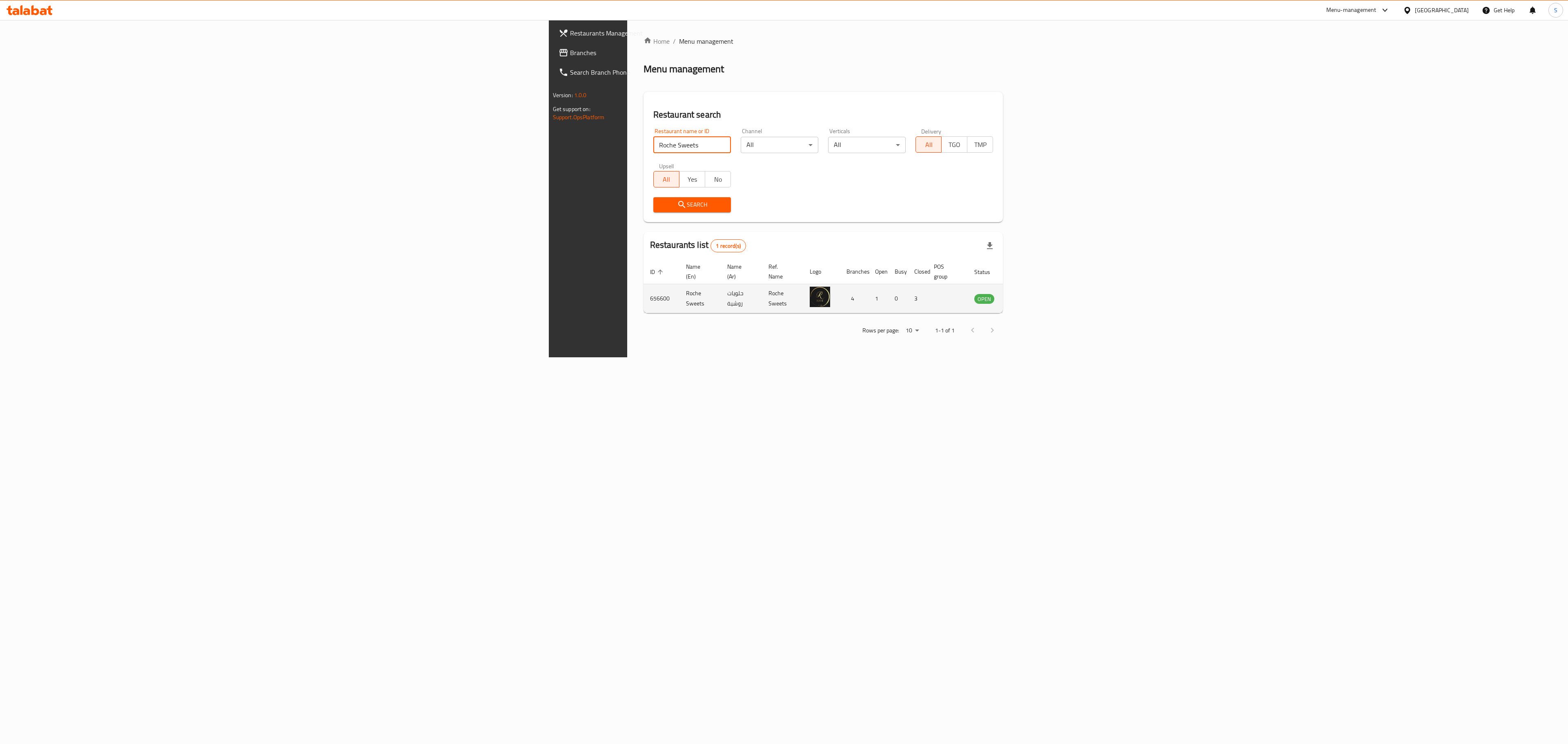
click at [643, 284] on td "656600" at bounding box center [661, 298] width 36 height 29
copy td "656600"
click at [653, 139] on input "Roche Sweets" at bounding box center [692, 144] width 77 height 16
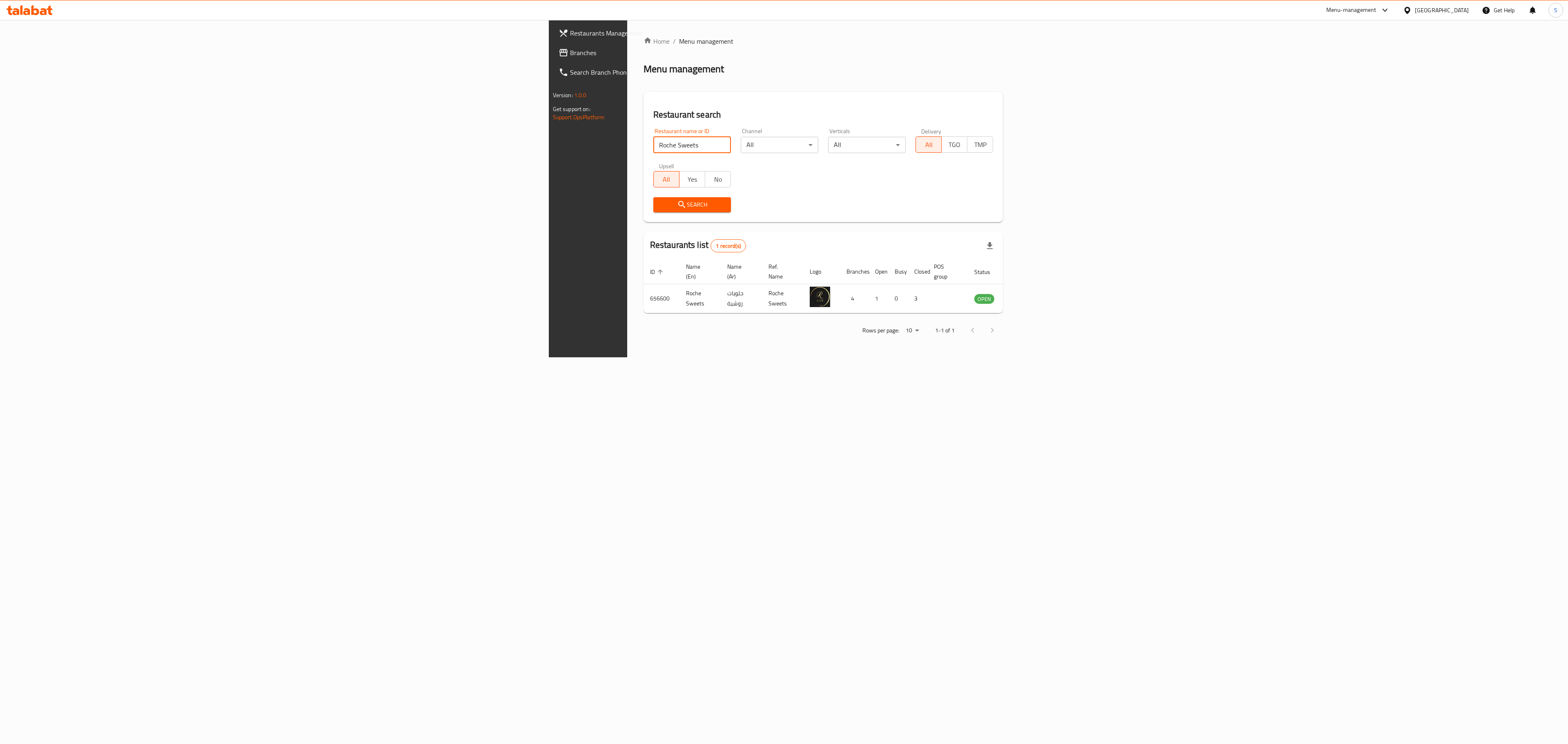
click at [653, 137] on input "Roche Sweets" at bounding box center [692, 144] width 77 height 16
paste input "Honey Special Cake"
type input "Honey Special Cake"
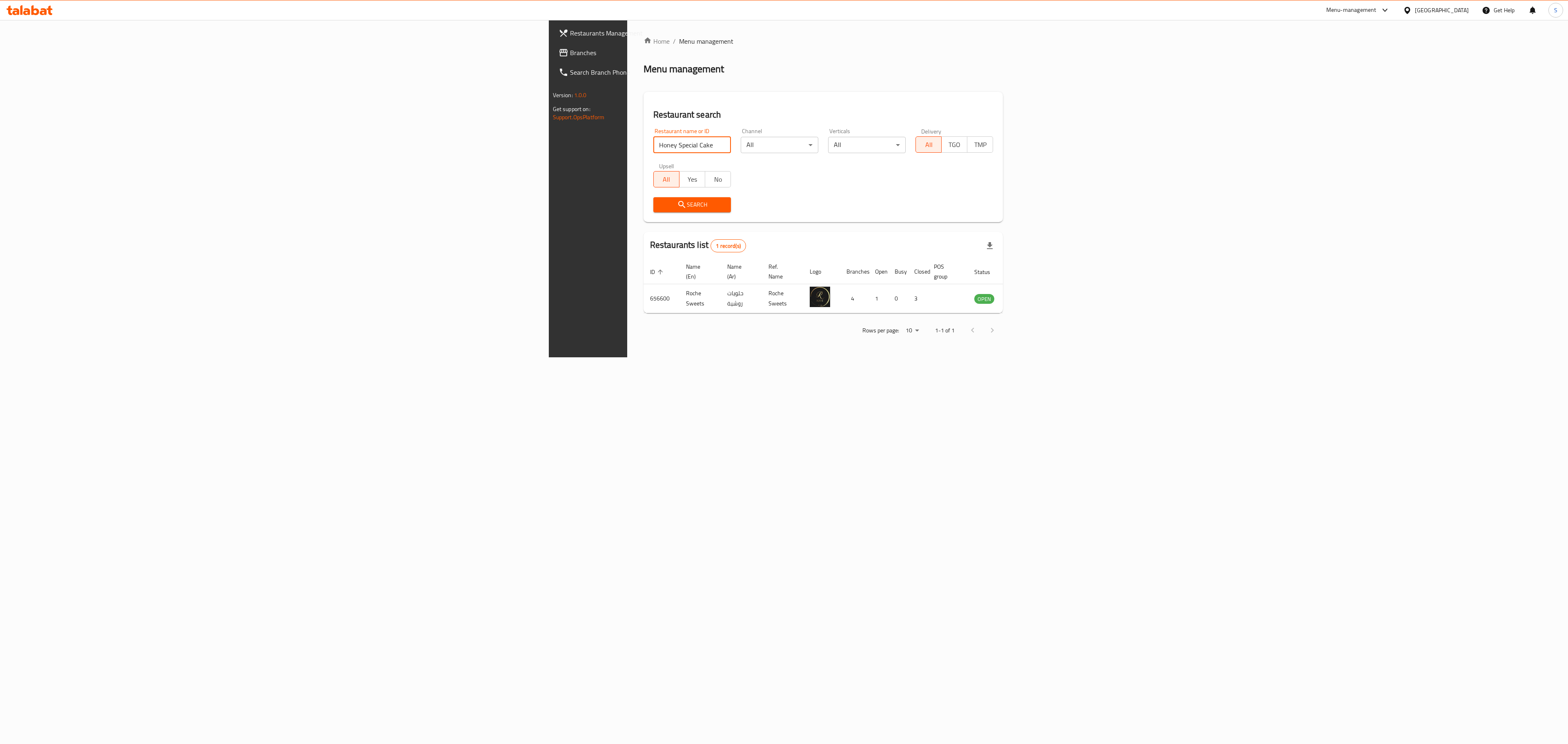
click button "Search" at bounding box center [692, 205] width 77 height 15
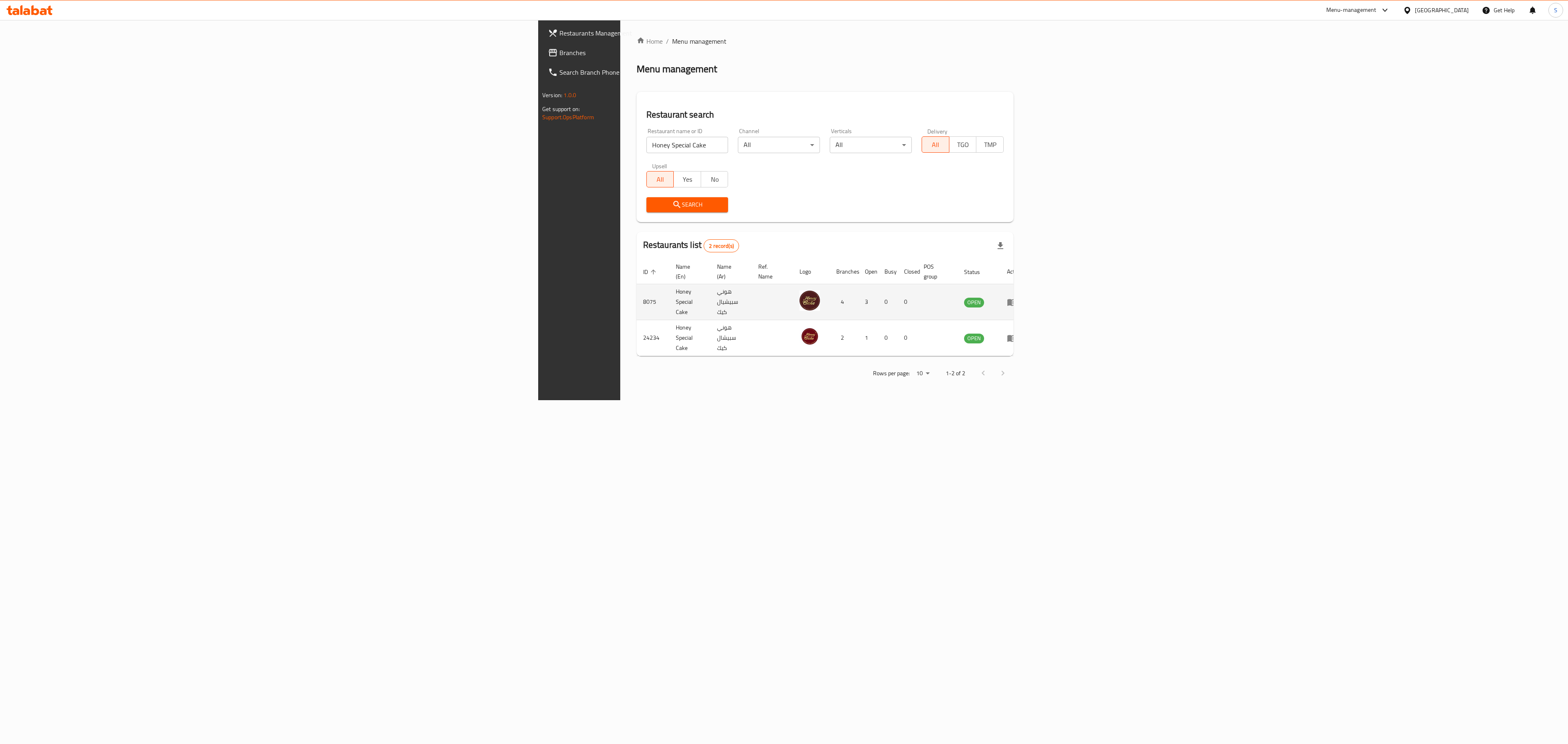
click at [637, 293] on td "8075" at bounding box center [653, 301] width 33 height 36
click at [637, 291] on td "8075" at bounding box center [653, 301] width 33 height 36
click at [559, 54] on span "Branches" at bounding box center [676, 53] width 234 height 10
